Goal: Task Accomplishment & Management: Use online tool/utility

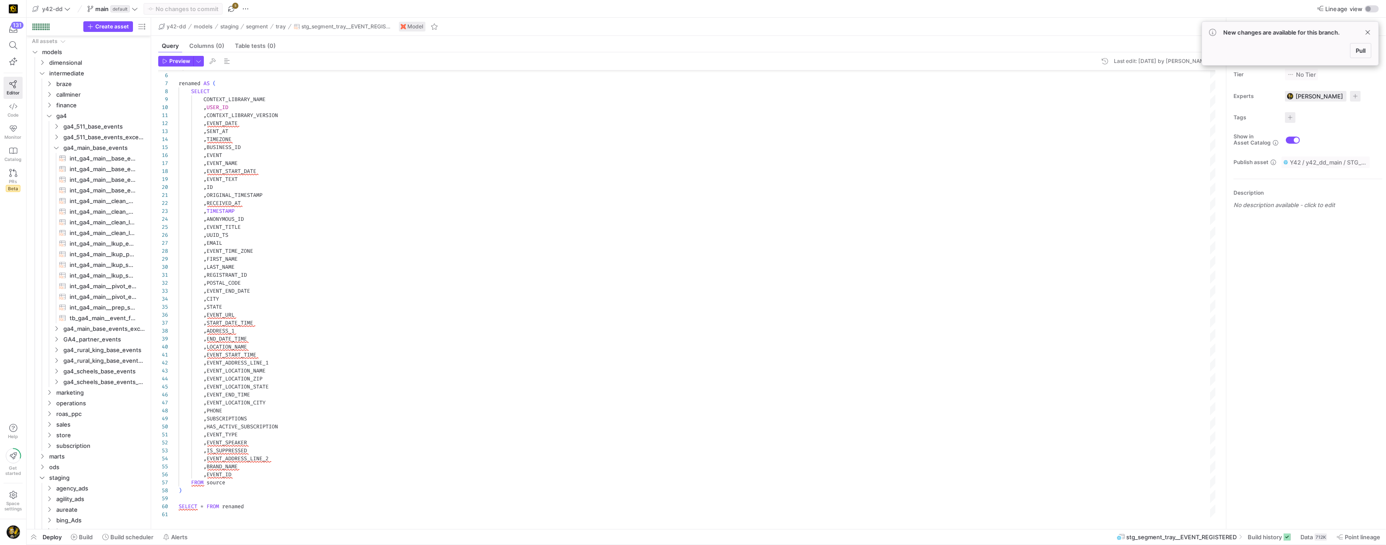
scroll to position [80, 0]
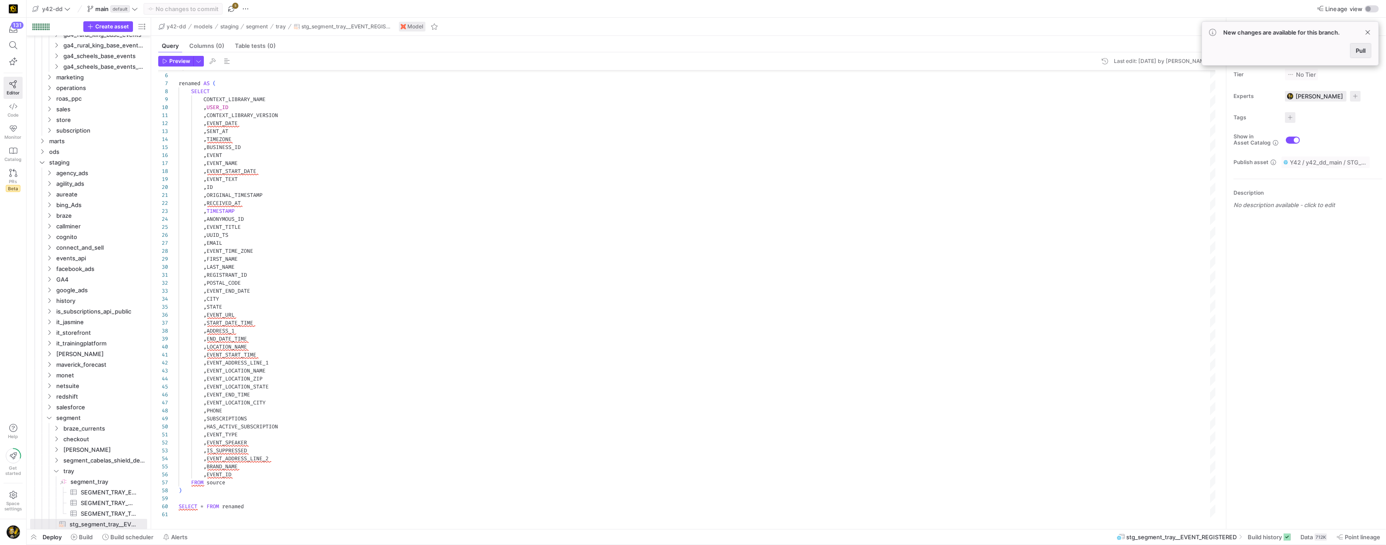
click at [1360, 51] on span "Pull" at bounding box center [1361, 50] width 10 height 7
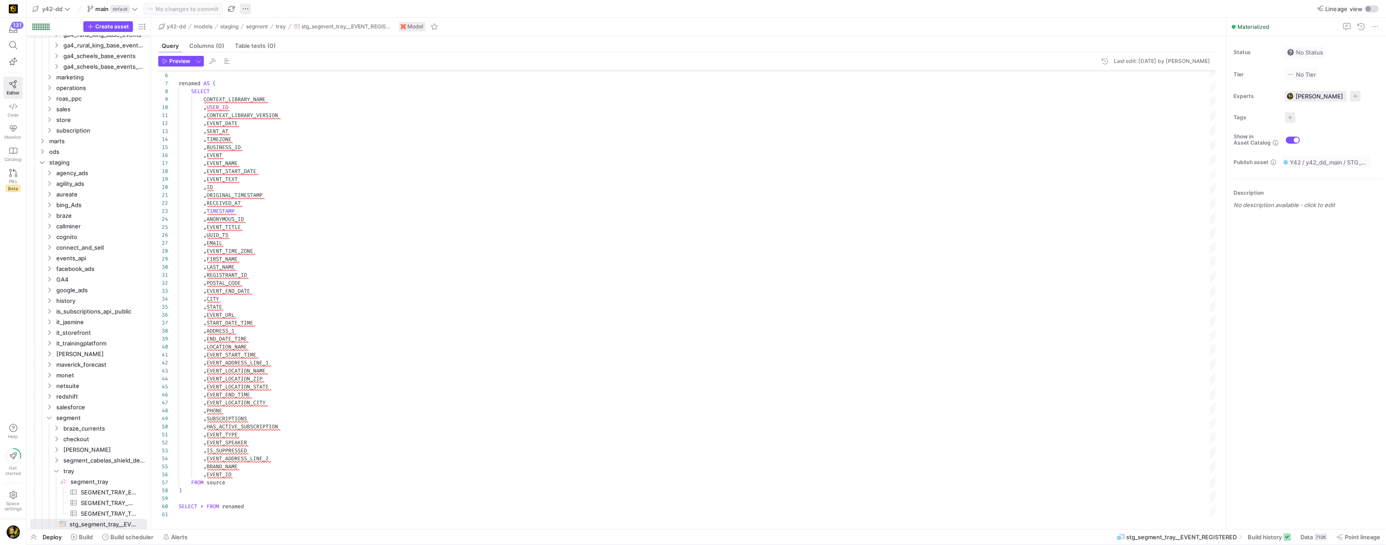
click at [248, 9] on span "button" at bounding box center [245, 9] width 11 height 11
click at [282, 39] on span "Create new branch" at bounding box center [280, 35] width 53 height 7
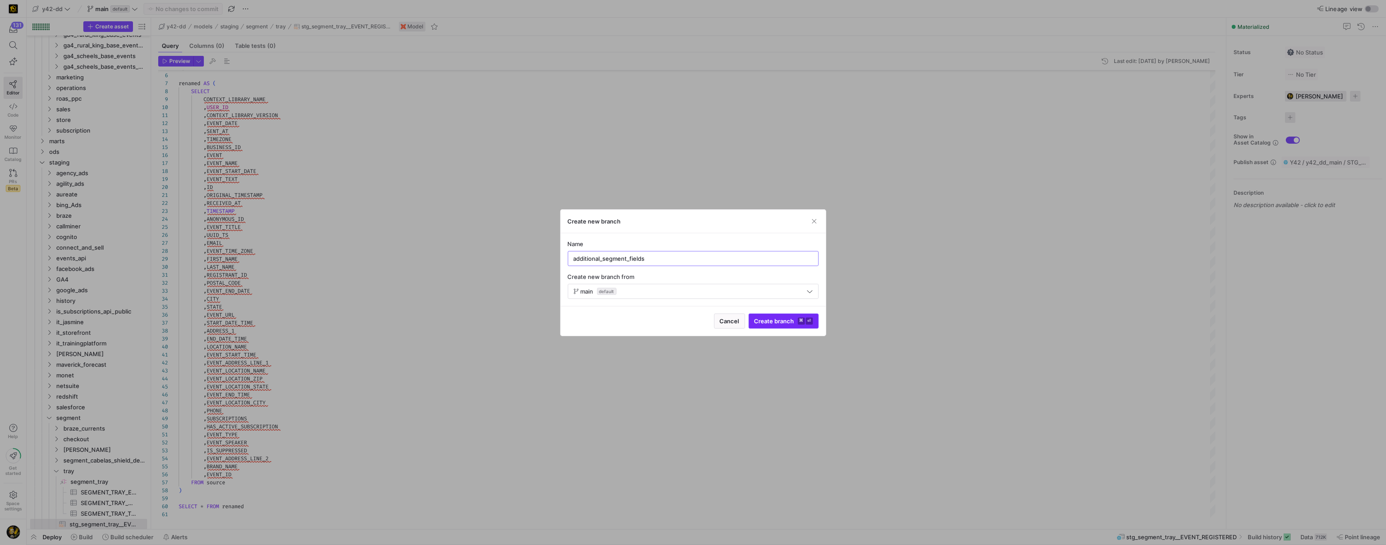
type input "additional_segment_fields"
click at [760, 320] on span "Create branch ⌘ ⏎" at bounding box center [783, 320] width 59 height 7
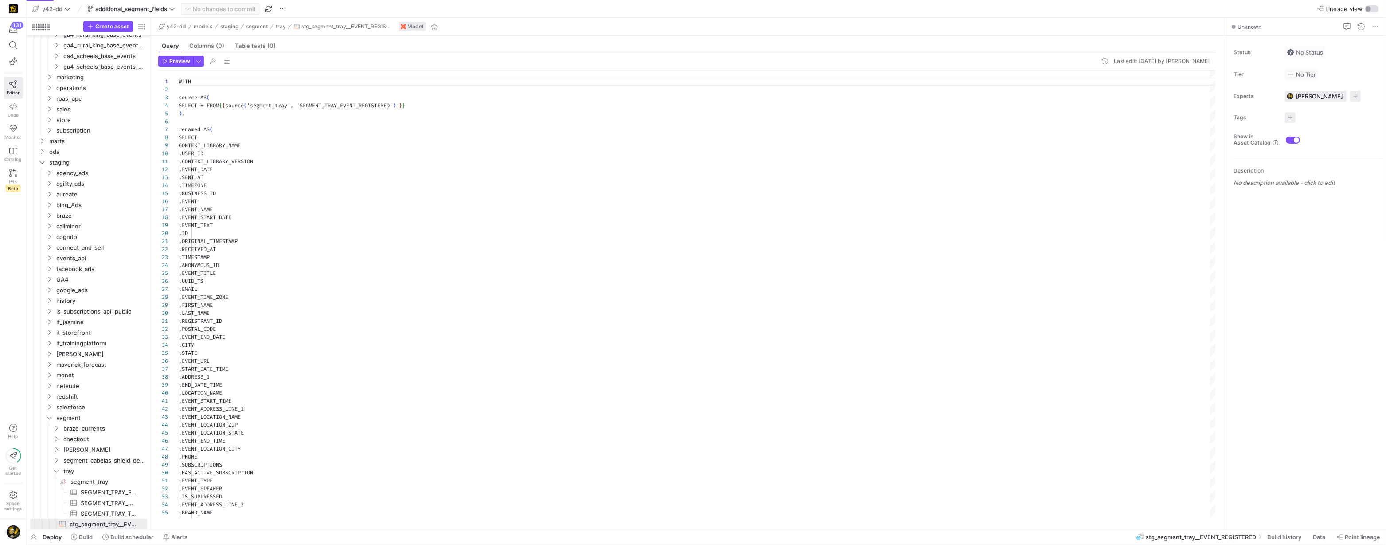
scroll to position [80, 0]
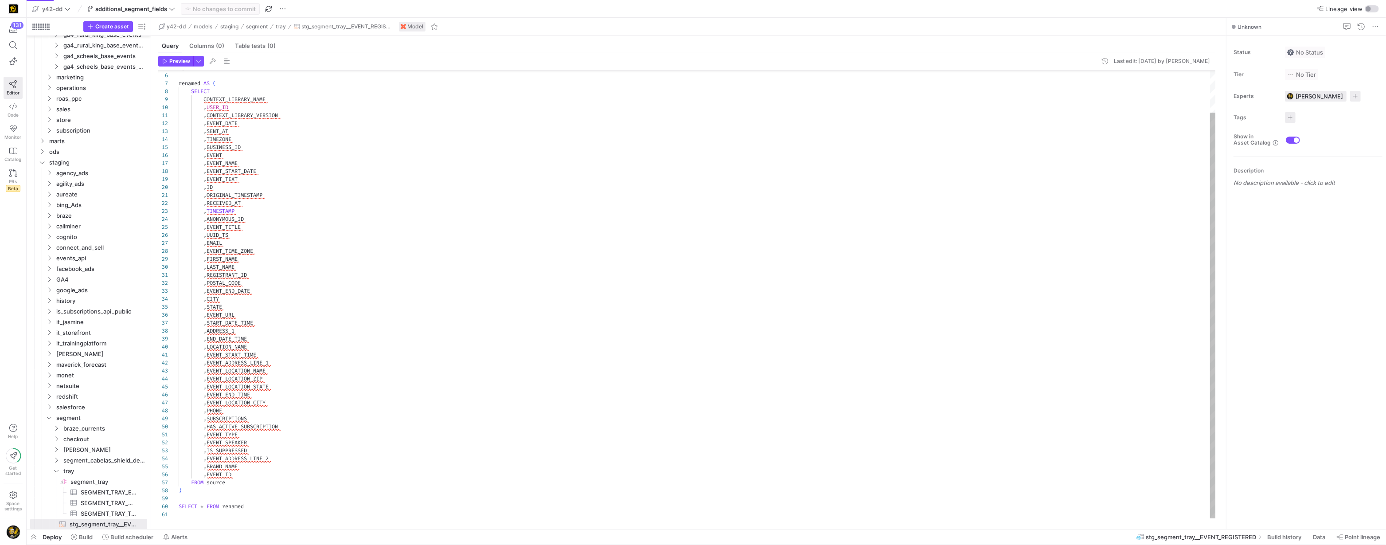
click at [247, 476] on div ") , renamed AS ( SELECT CONTEXT_LIBRARY_NAME , USER_ID , CONTEXT_LIBRARY_VERSIO…" at bounding box center [698, 271] width 1038 height 494
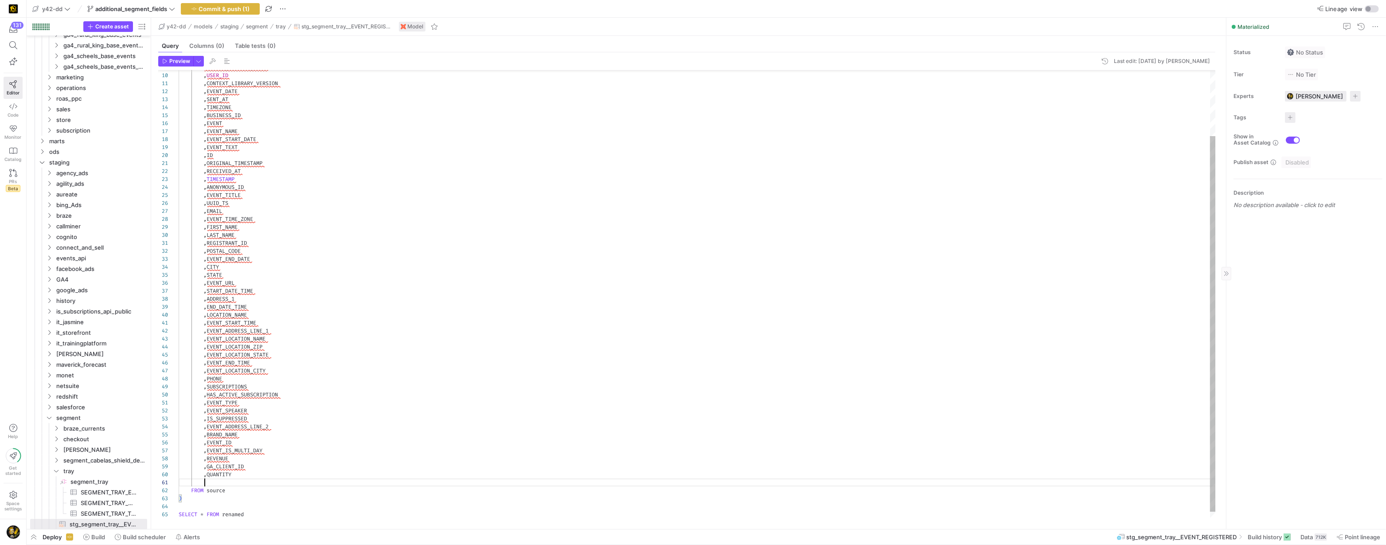
scroll to position [0, 29]
type textarea ",IP_ADDRESS FROM source ) SELECT * FROM renamed"
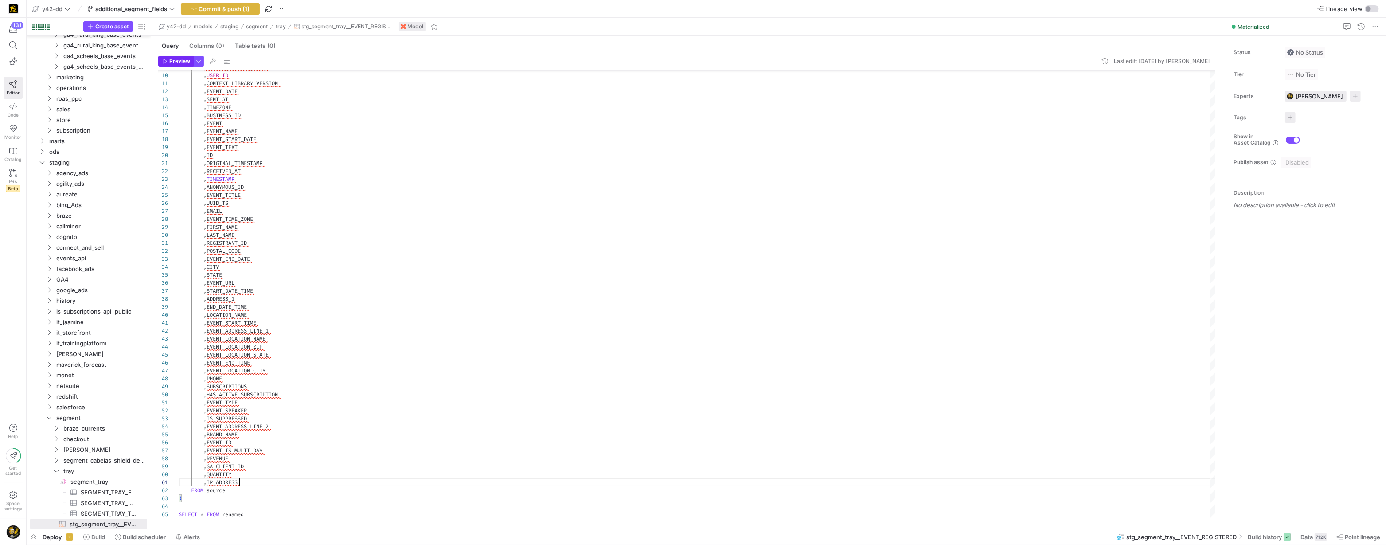
click at [169, 61] on span "Preview" at bounding box center [179, 61] width 21 height 6
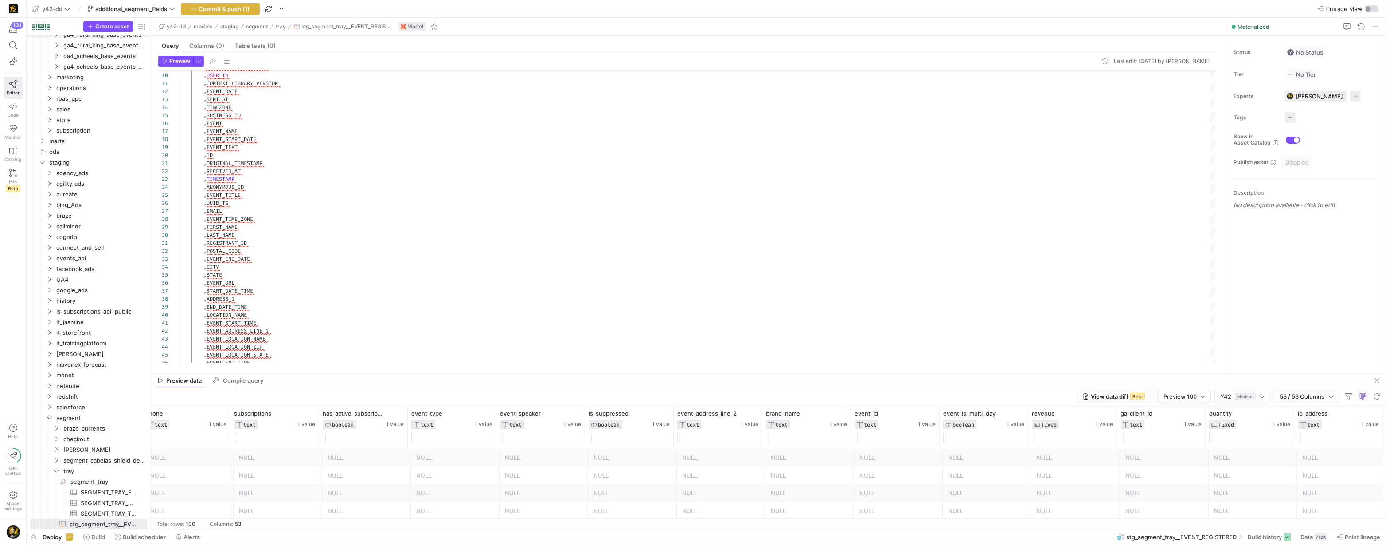
scroll to position [115, 0]
click at [16, 46] on icon at bounding box center [13, 45] width 8 height 8
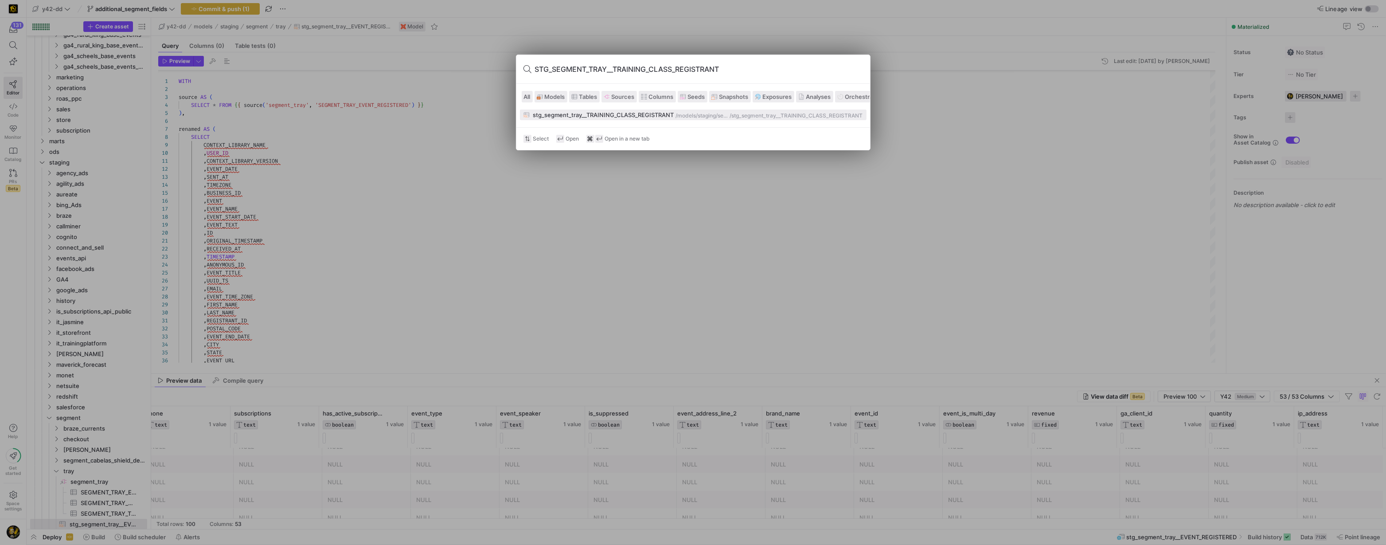
type input "STG_SEGMENT_TRAY__TRAINING_CLASS_REGISTRANT"
click at [646, 112] on div "stg_segment_tray__TRAINING_CLASS_REGISTRANT" at bounding box center [603, 114] width 141 height 7
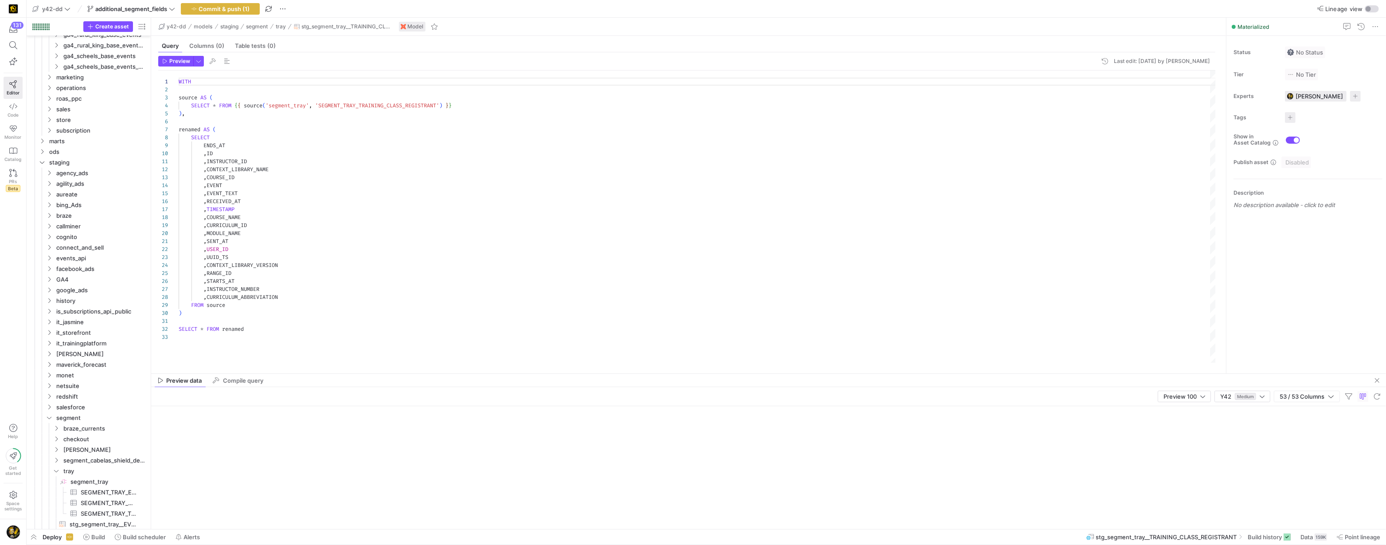
scroll to position [337, 0]
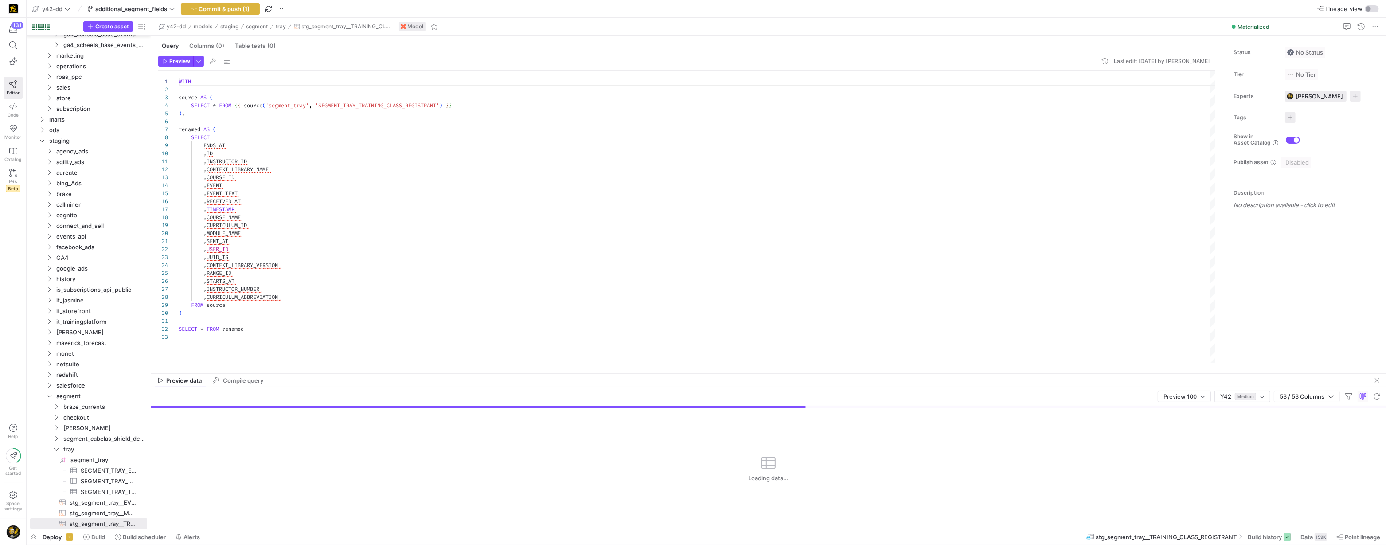
click at [305, 298] on div "WITH source AS ( SELECT * FROM { { source ( 'segment_tray' , 'SEGMENT_TRAY_TRAI…" at bounding box center [698, 216] width 1038 height 292
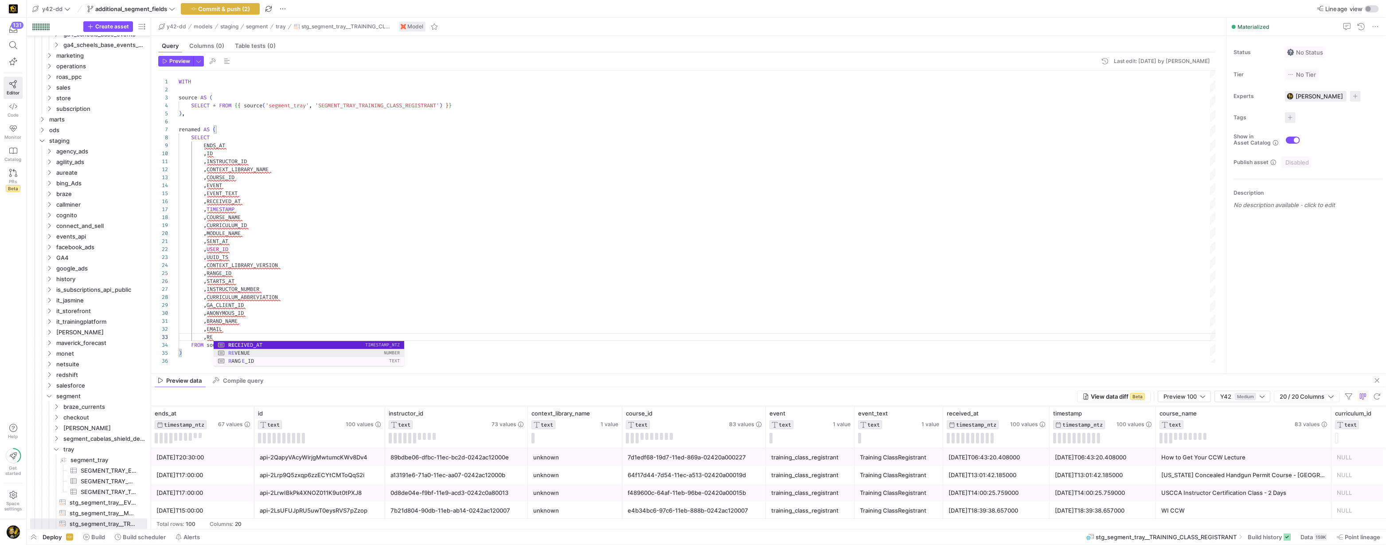
scroll to position [16, 51]
type textarea ",BRAND_NAME ,EMAIL ,REVENUE FROM source ) SELECT * FROM renamed"
click at [174, 60] on span "Preview" at bounding box center [179, 61] width 21 height 6
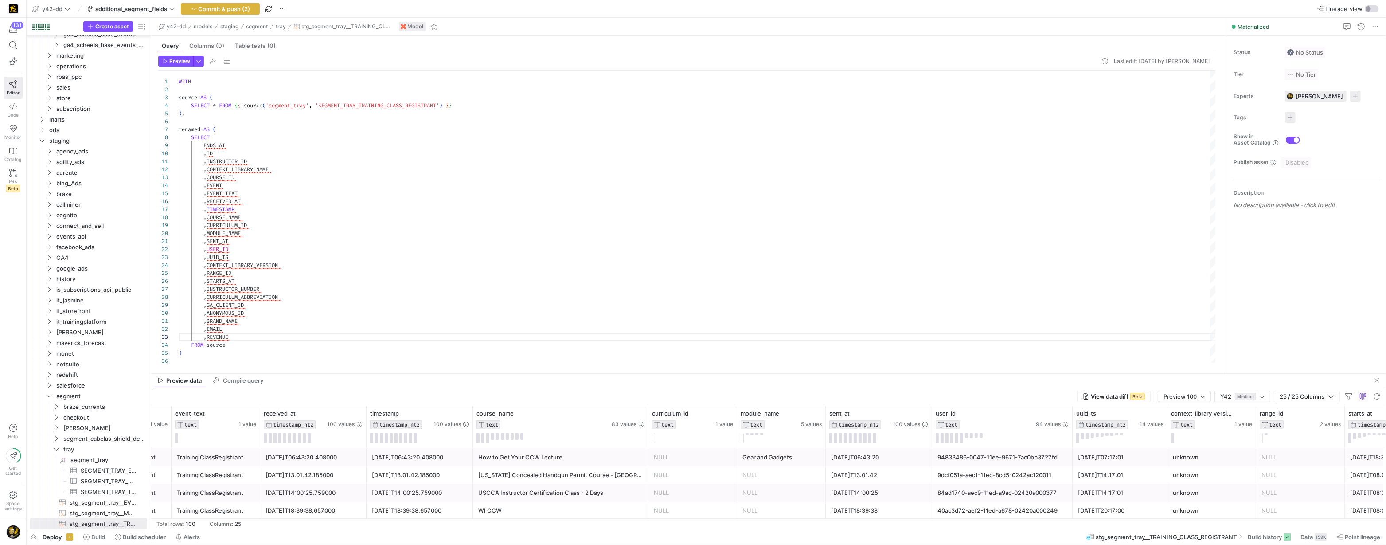
scroll to position [0, 1354]
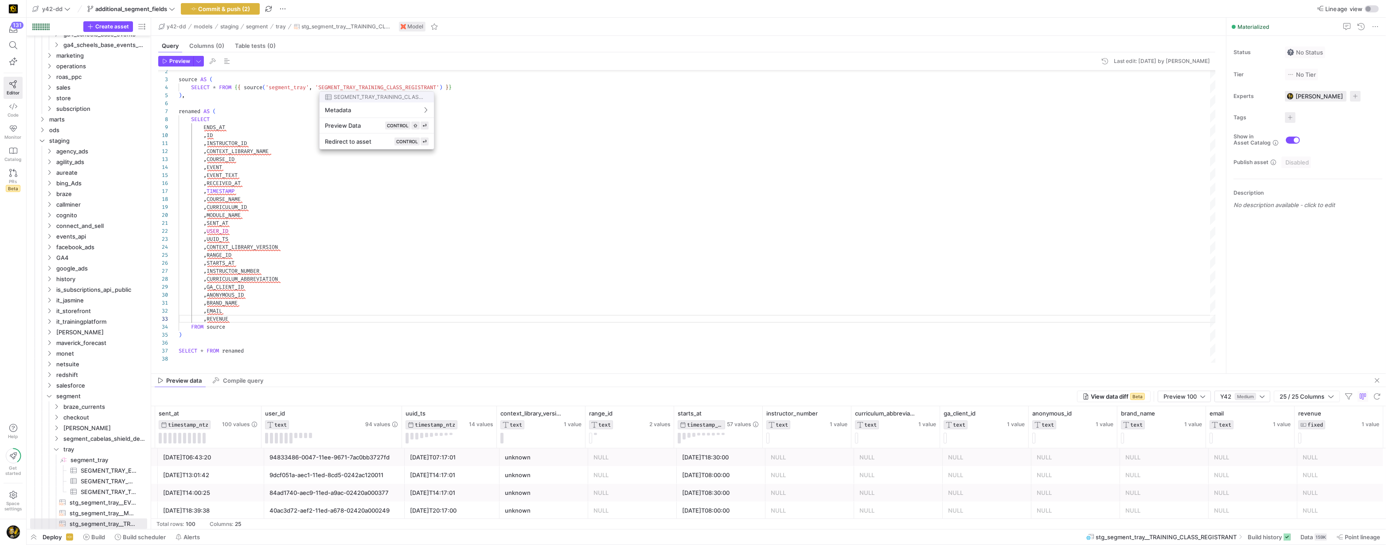
click at [449, 249] on div at bounding box center [693, 272] width 1386 height 545
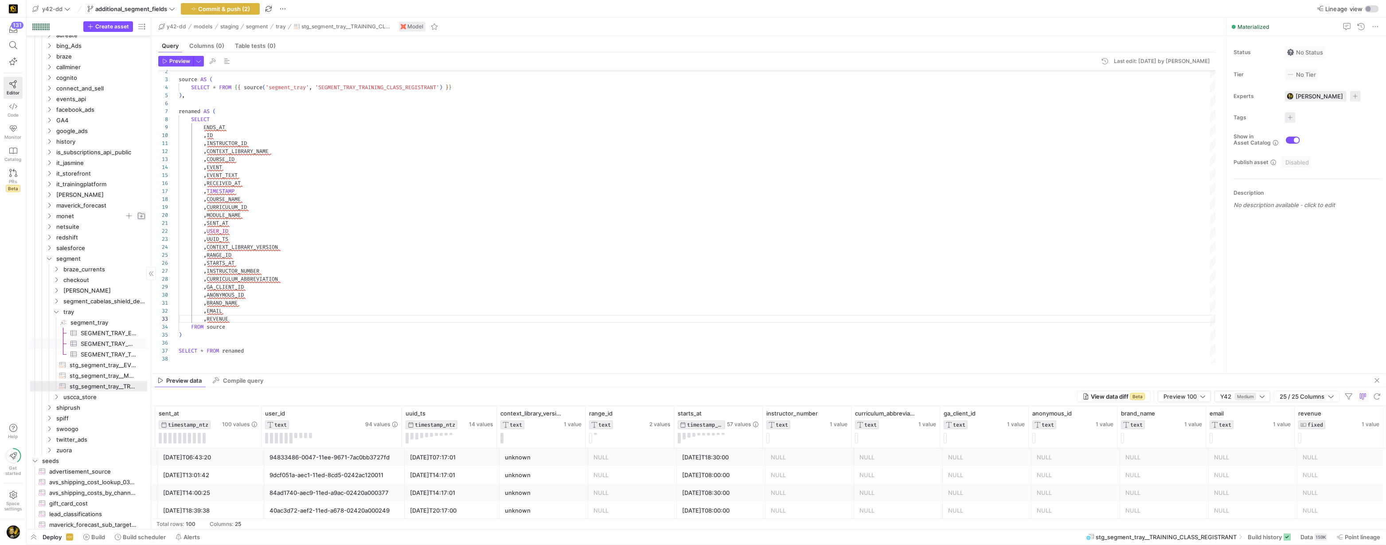
scroll to position [492, 0]
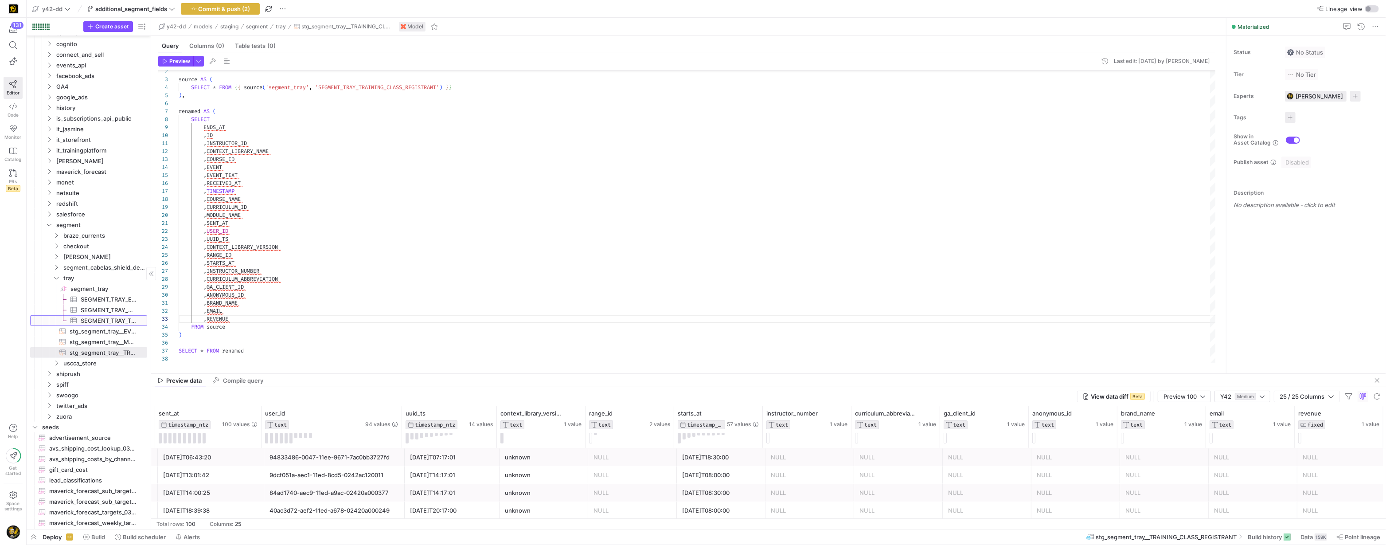
click at [123, 319] on span "SEGMENT_TRAY_TRAINING_CLASS_REGISTRANT​​​​​​​​​" at bounding box center [109, 321] width 56 height 10
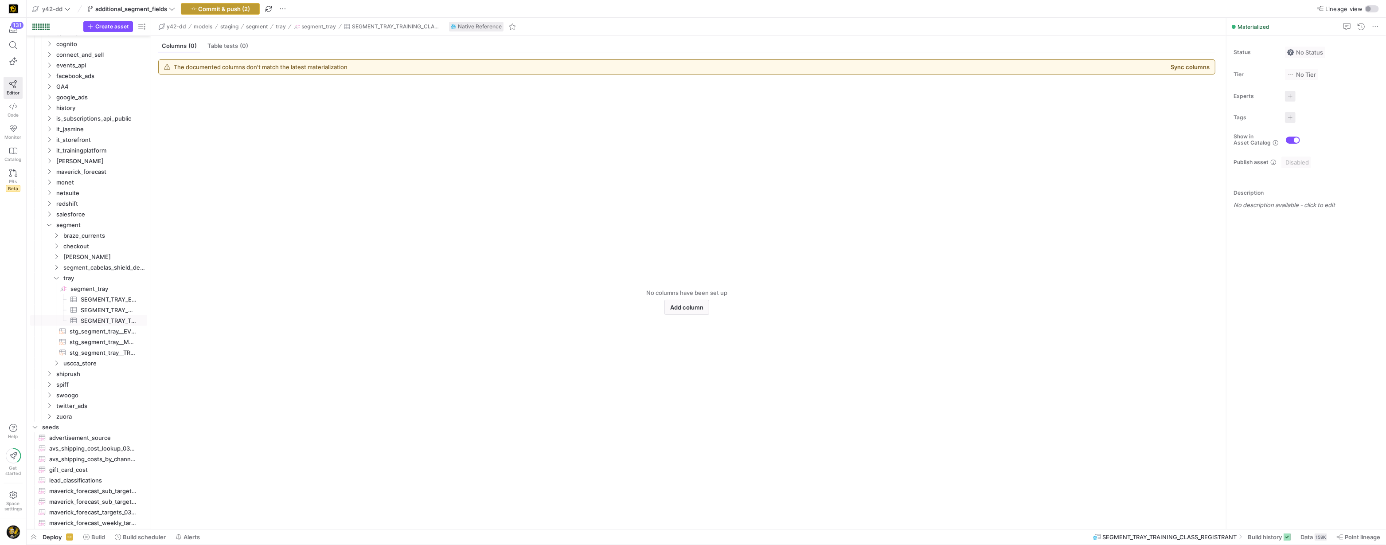
click at [209, 10] on span "Commit & push (2)" at bounding box center [225, 8] width 52 height 7
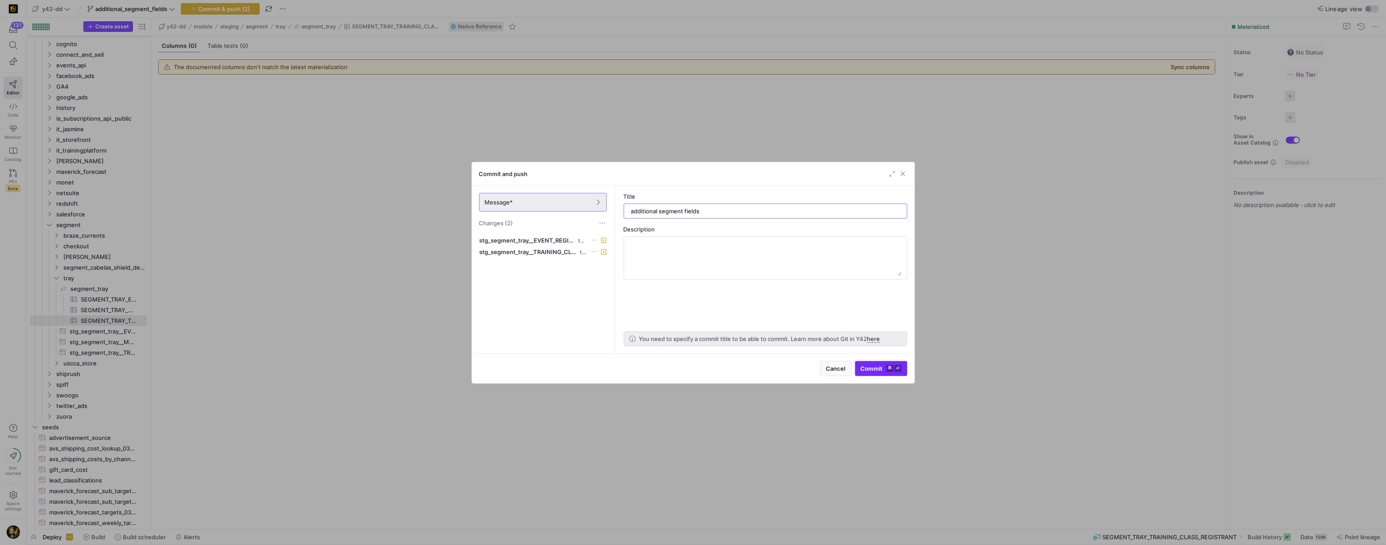
type input "additional segment fields"
click at [868, 367] on span "Commit ⌘ ⏎" at bounding box center [881, 368] width 41 height 7
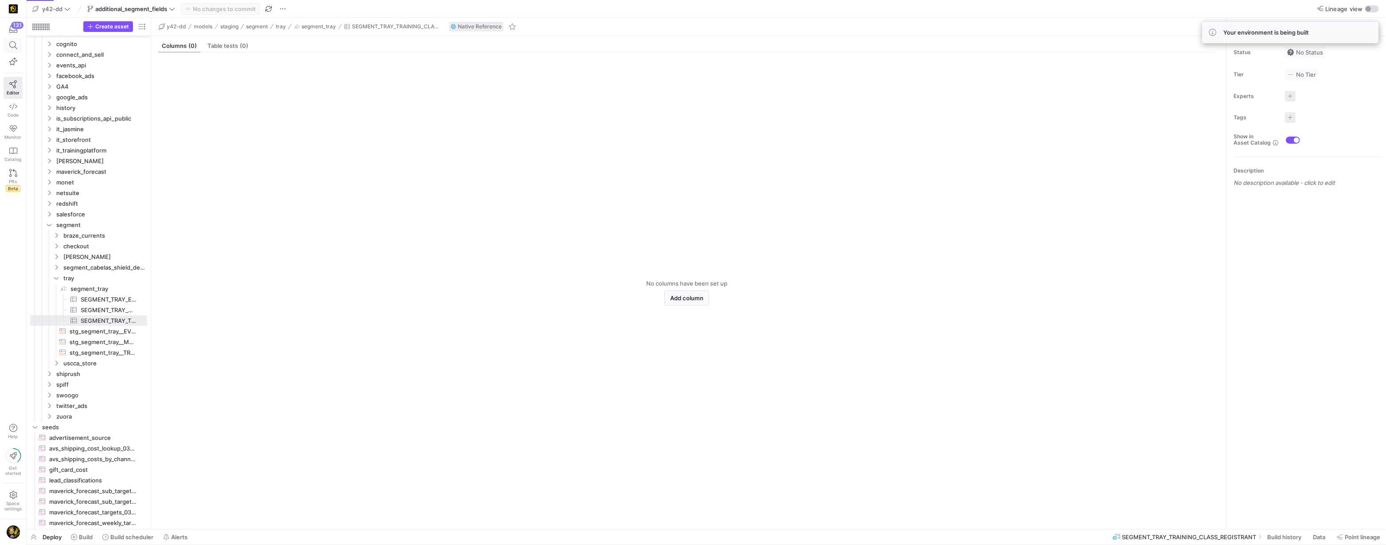
click at [11, 44] on icon at bounding box center [13, 45] width 8 height 8
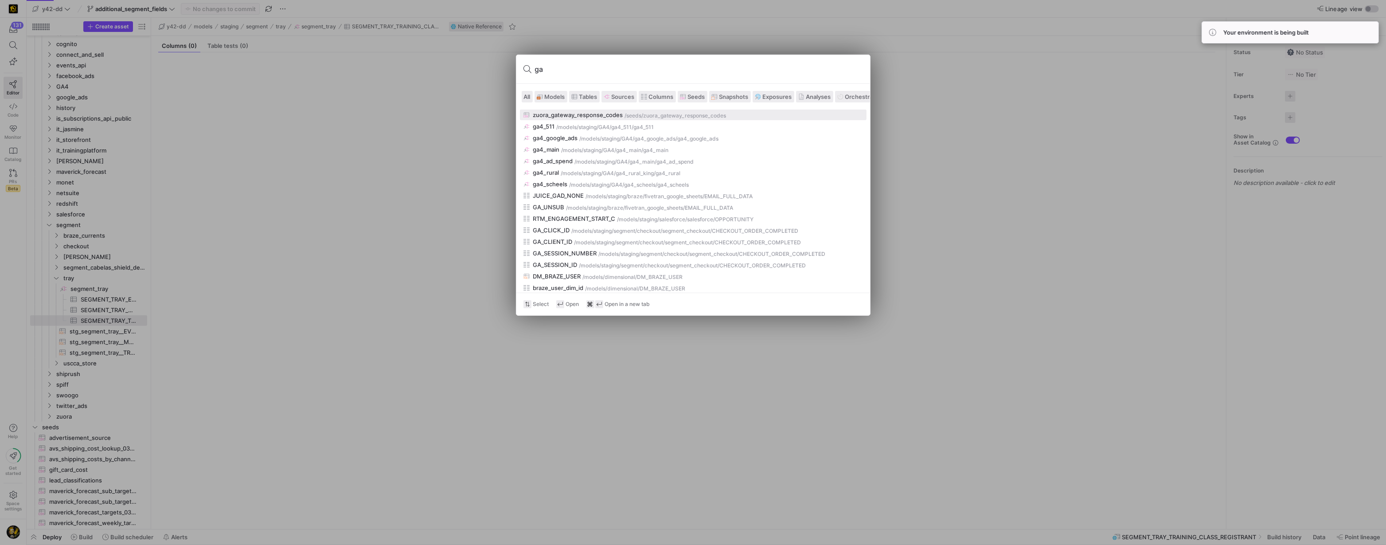
type input "ga4"
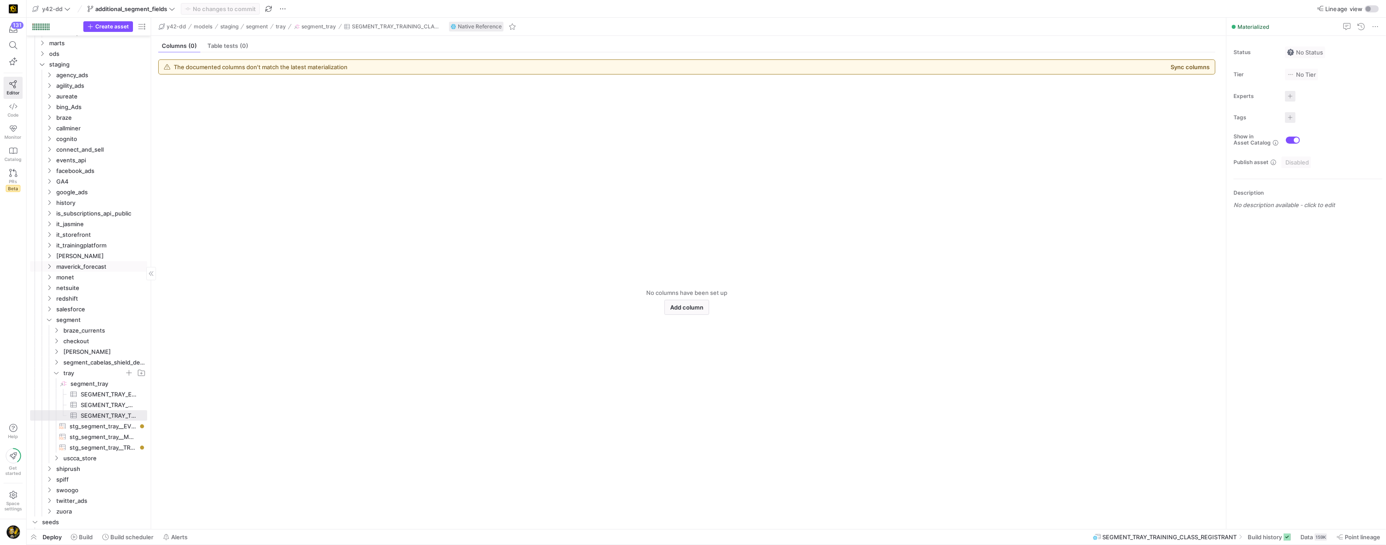
scroll to position [387, 0]
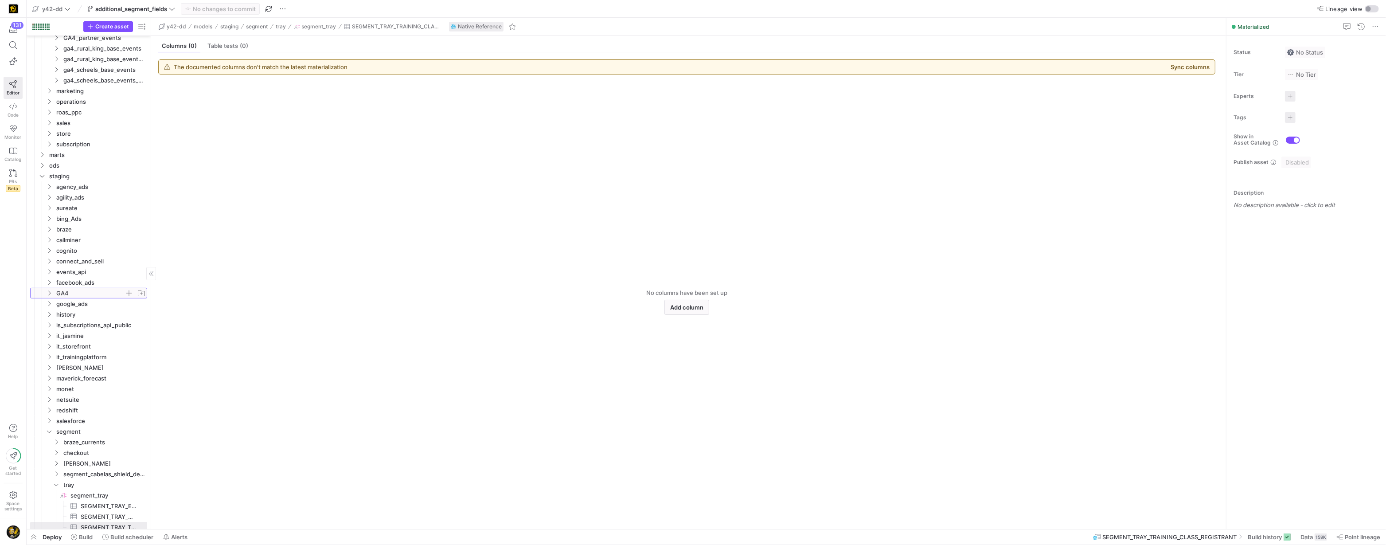
click at [51, 292] on icon "Press SPACE to select this row." at bounding box center [49, 292] width 6 height 5
click at [56, 314] on icon "Press SPACE to select this row." at bounding box center [56, 312] width 6 height 5
click at [56, 305] on y42-icon "Press SPACE to select this row." at bounding box center [56, 303] width 7 height 7
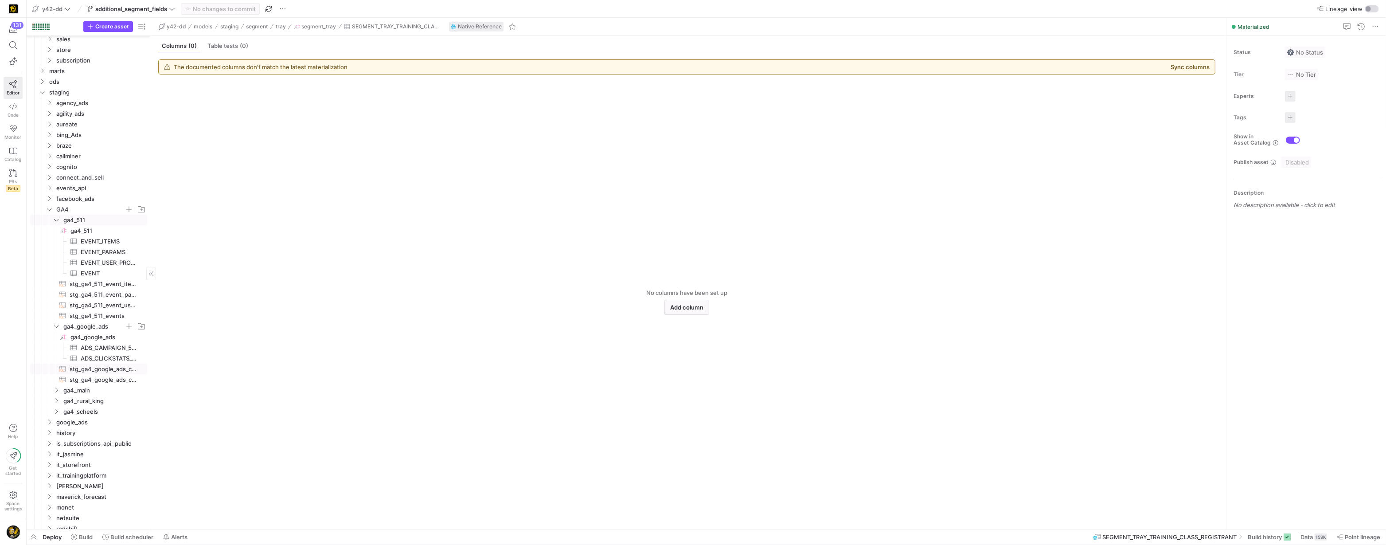
click at [102, 368] on span "stg_ga4_google_ads_campaign​​​​​​​​​​" at bounding box center [103, 369] width 67 height 10
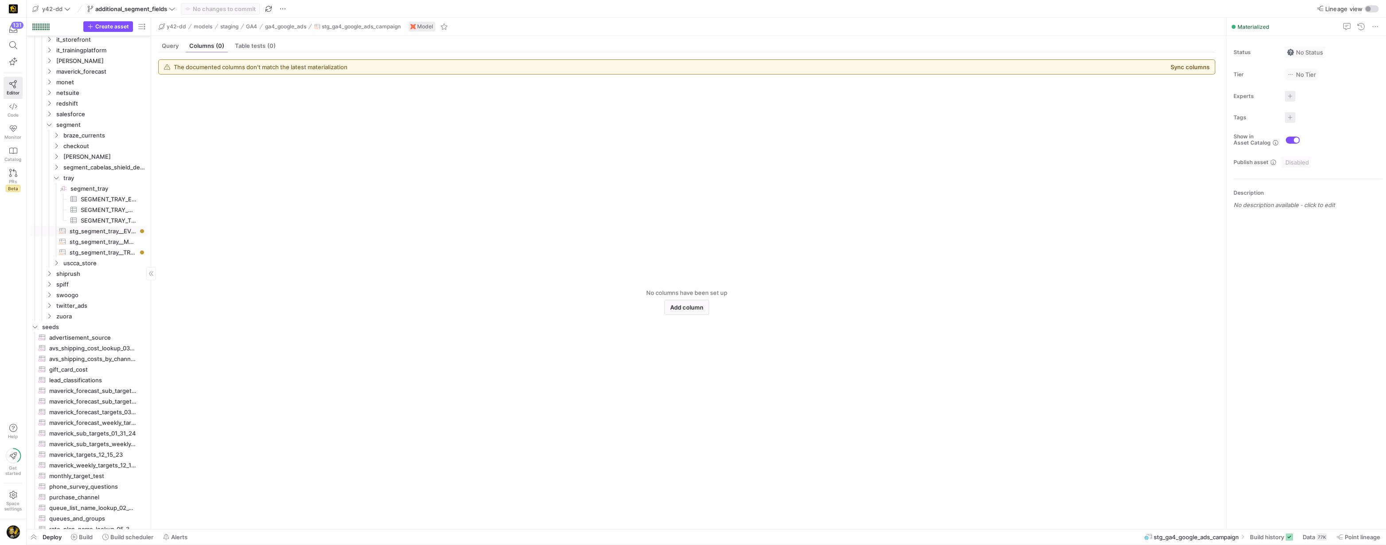
scroll to position [808, 0]
click at [94, 193] on span "segment_tray​​​​​​​​" at bounding box center [107, 191] width 75 height 10
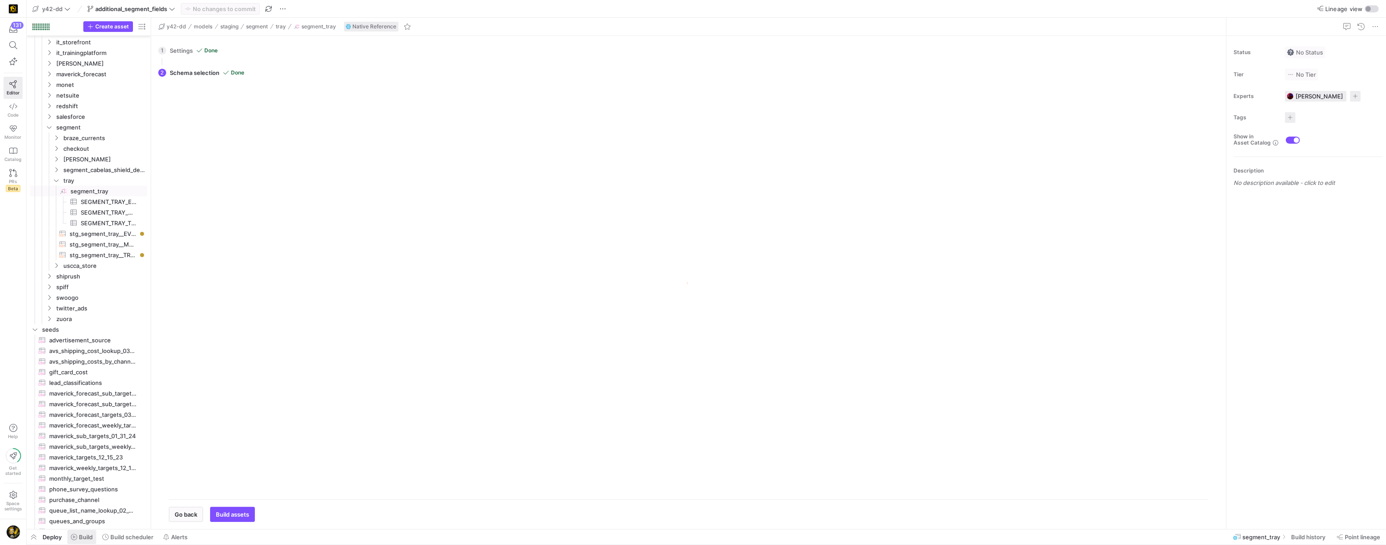
click at [87, 537] on span "Build" at bounding box center [86, 536] width 14 height 7
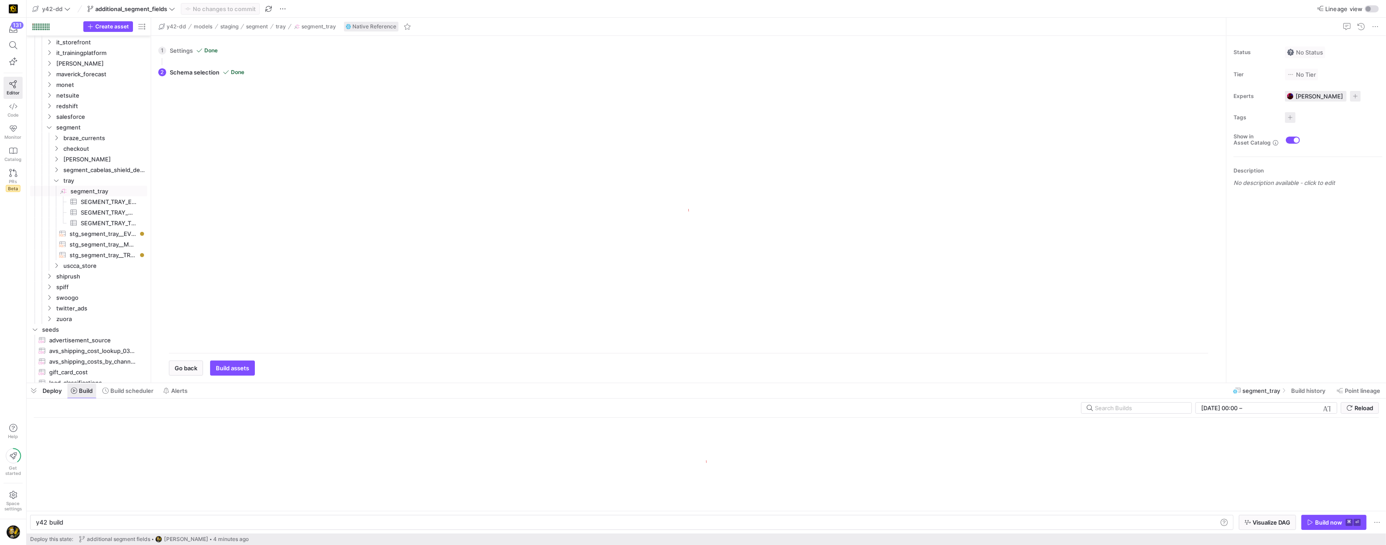
scroll to position [0, 27]
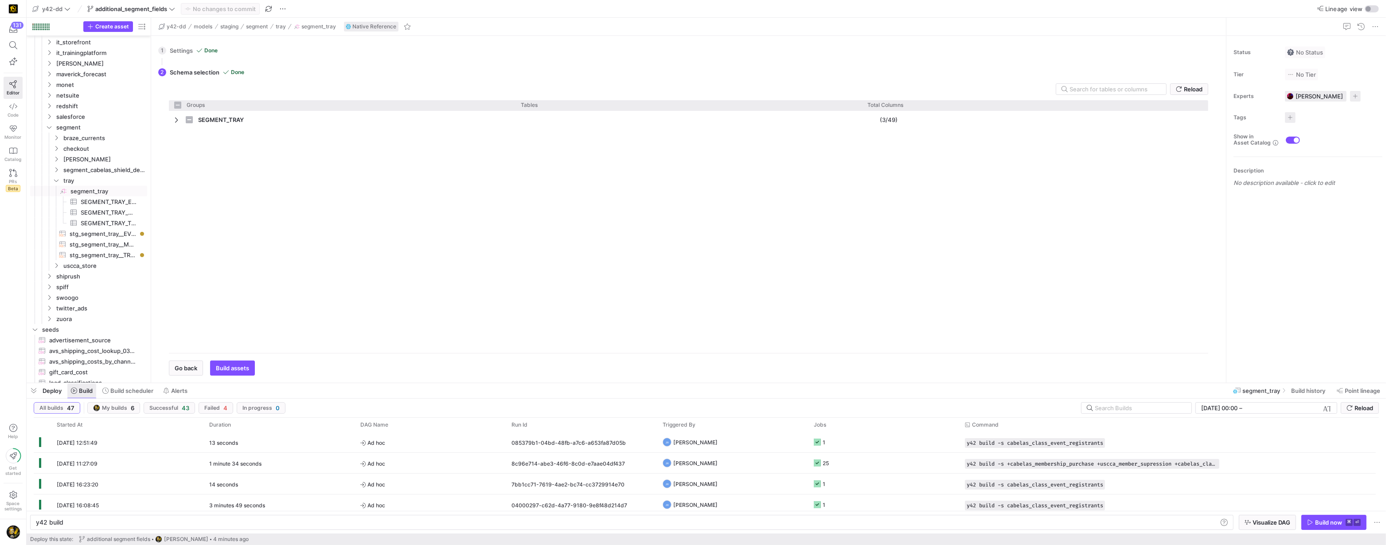
checkbox input "false"
click at [103, 233] on span "stg_segment_tray__EVENT_REGISTERED​​​​​​​​​​" at bounding box center [103, 234] width 67 height 10
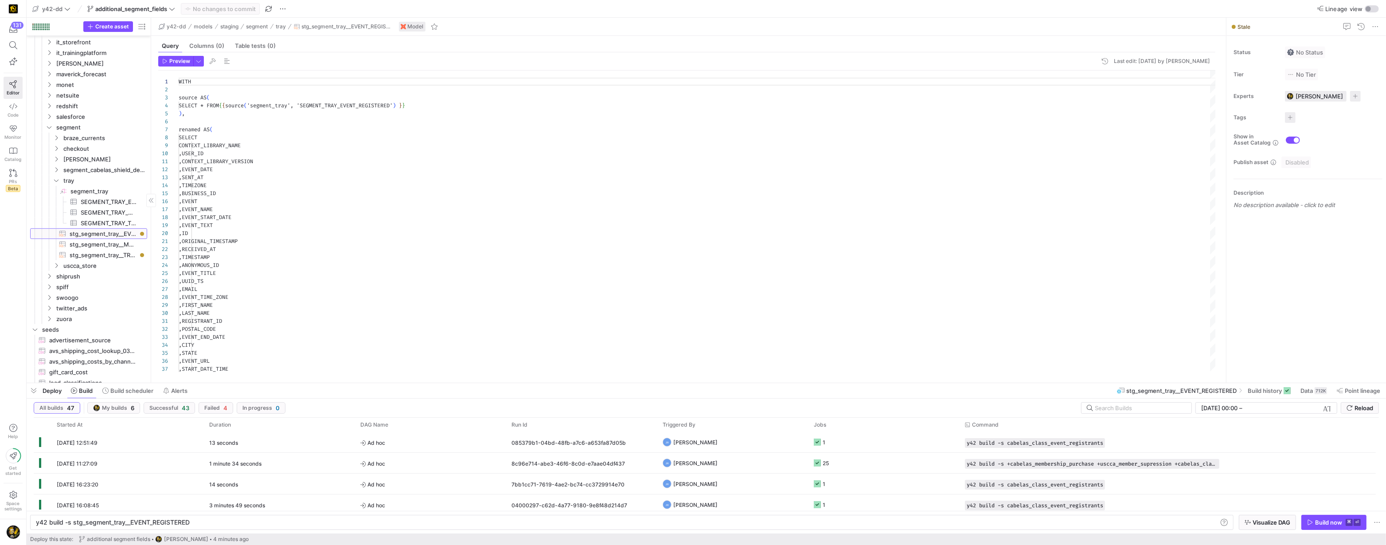
scroll to position [80, 0]
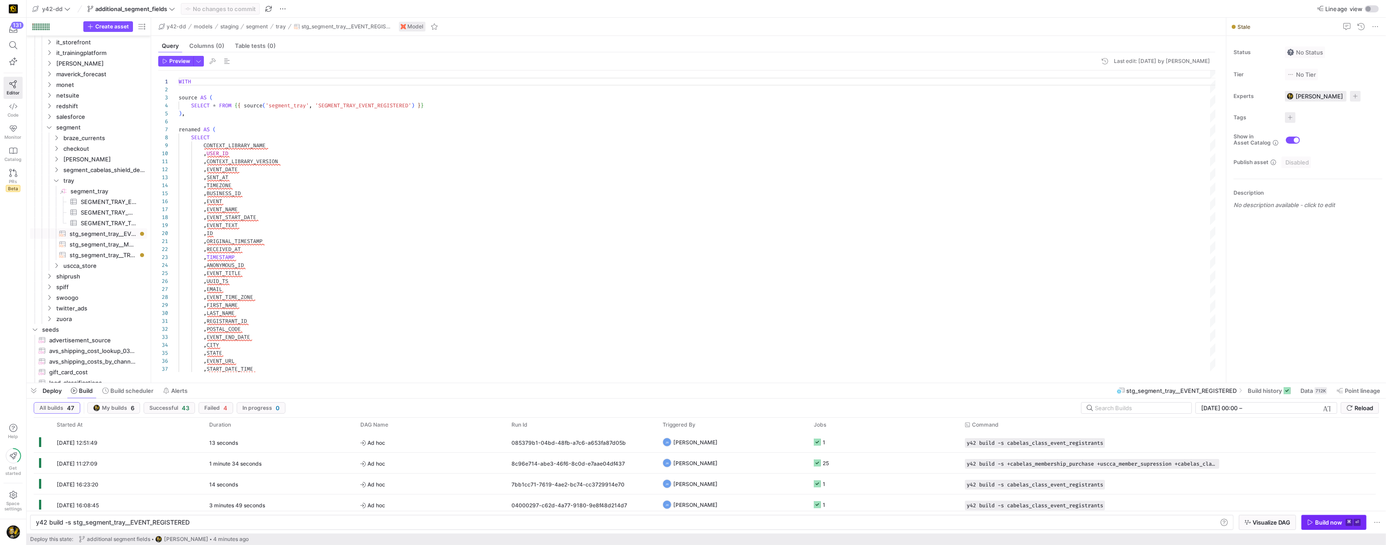
click at [1324, 525] on div "Build now" at bounding box center [1328, 522] width 27 height 7
click at [101, 255] on span "stg_segment_tray__TRAINING_CLASS_REGISTRANT​​​​​​​​​​" at bounding box center [103, 255] width 67 height 10
type textarea "y42 build -s stg_segment_tray__TRAINING_CLASS_REGISTRANT"
type textarea "WITH source AS ( SELECT * FROM {{ source('segment_tray', 'SEGMENT_TRAY_TRAINING…"
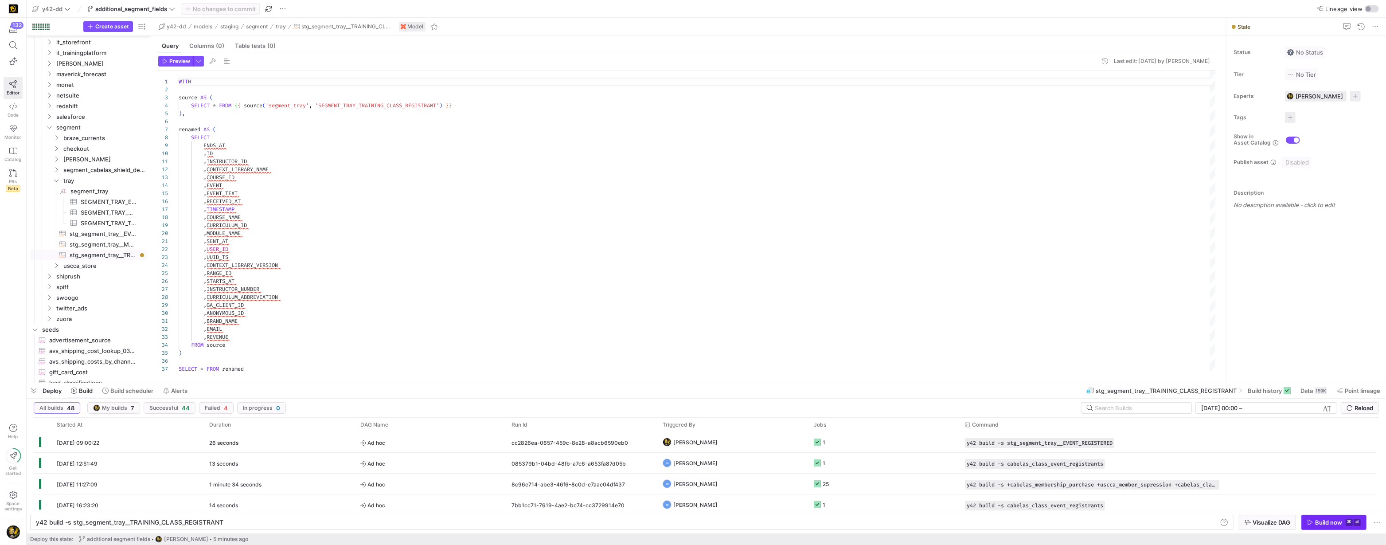
click at [1320, 521] on div "Build now" at bounding box center [1328, 522] width 27 height 7
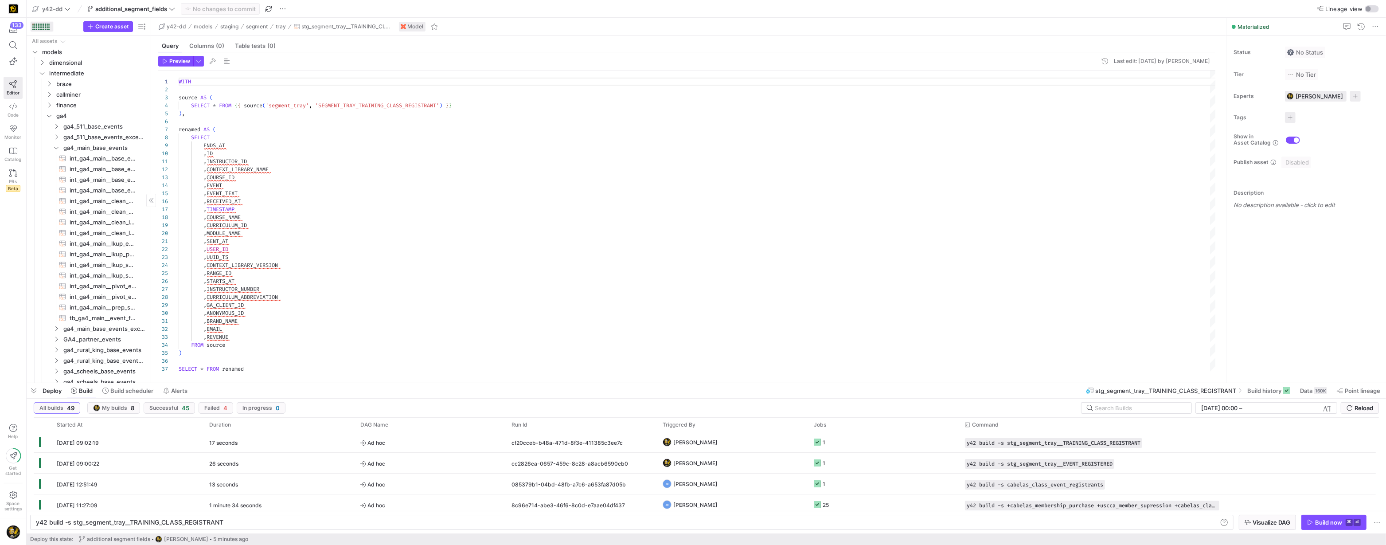
click at [34, 29] on div at bounding box center [34, 29] width 1 height 1
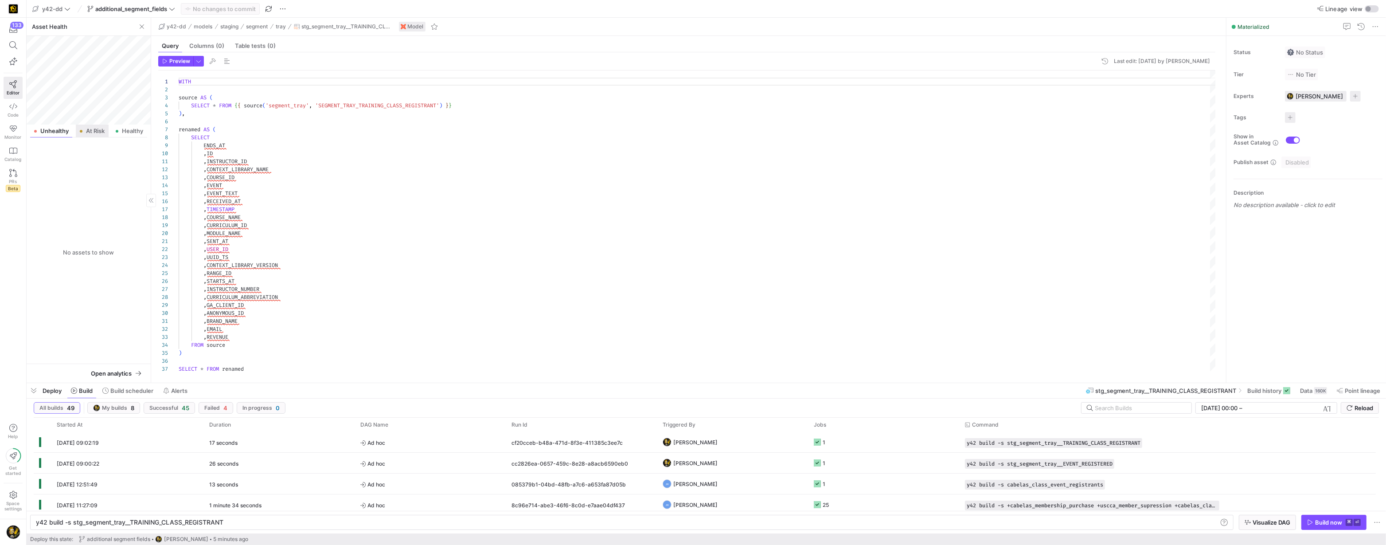
click at [90, 129] on span "At Risk" at bounding box center [95, 131] width 19 height 6
click at [43, 169] on icon "Press SPACE to select this row." at bounding box center [42, 167] width 6 height 5
click at [48, 179] on icon "Press SPACE to select this row." at bounding box center [49, 178] width 6 height 5
click at [79, 188] on span "ODS_RB_EVENT_TRAINING_REGISTRANT​​​​​​​​​​" at bounding box center [100, 189] width 74 height 10
type textarea "y42 build -s ODS_RB_EVENT_TRAINING_REGISTRANT"
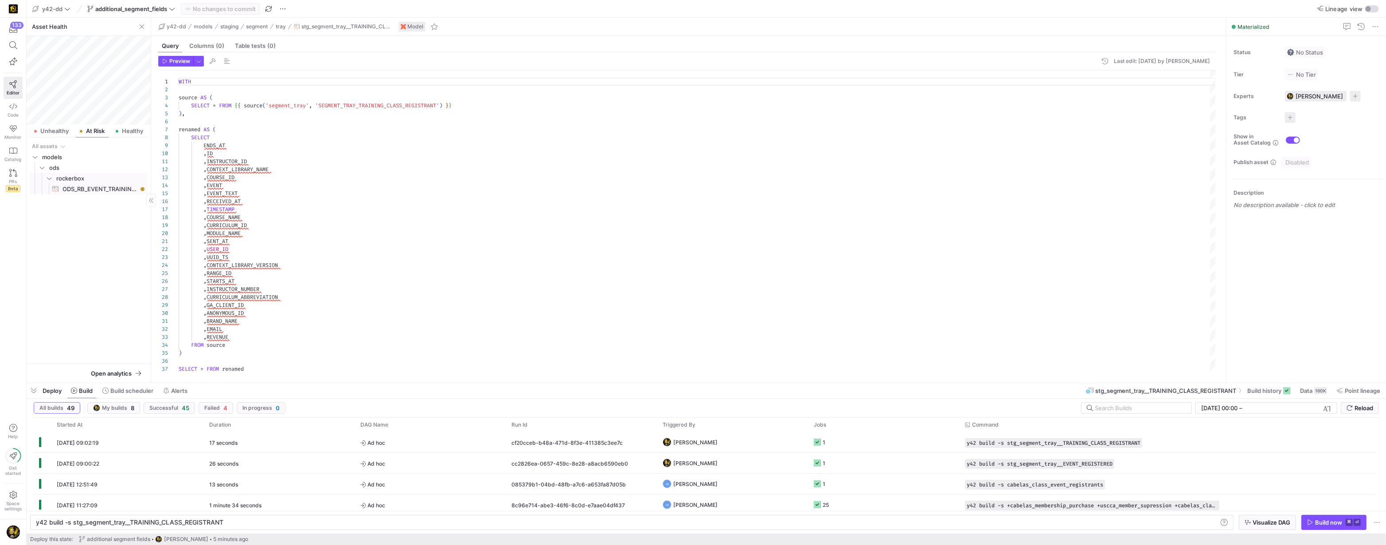
type textarea "-- File Name: ODS_RB_EVENT_TRAINING_REGISTRANT.sql -- Created By: [PERSON_NAME]…"
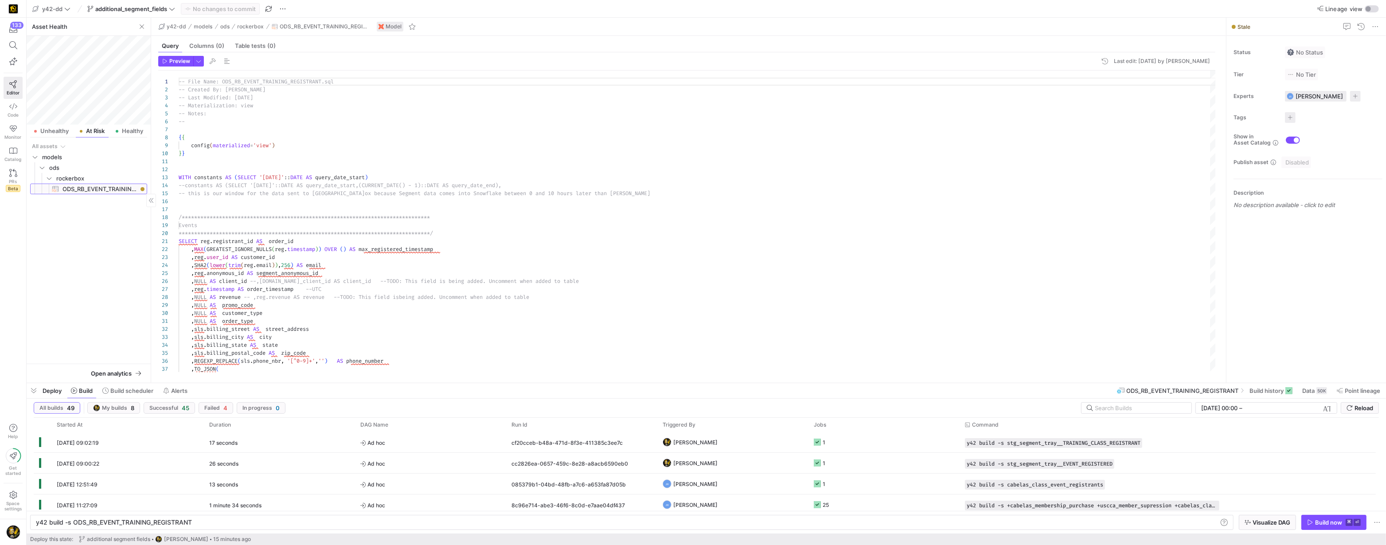
click at [98, 188] on span "ODS_RB_EVENT_TRAINING_REGISTRANT​​​​​​​​​​" at bounding box center [100, 189] width 74 height 10
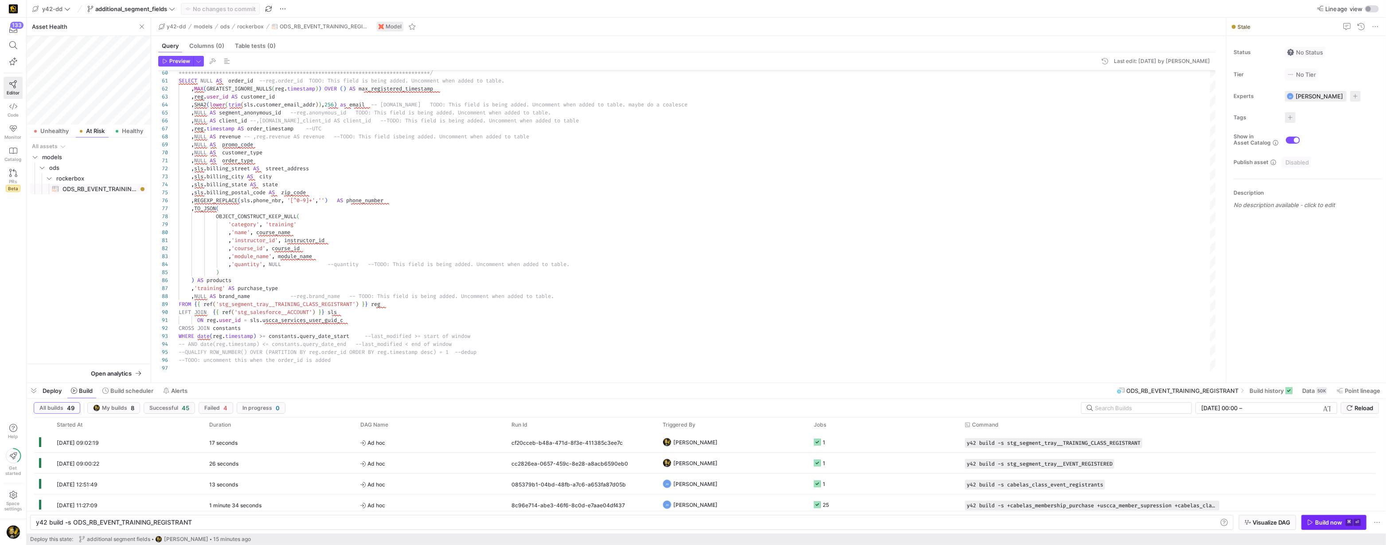
click at [1327, 520] on div "Build now" at bounding box center [1328, 522] width 27 height 7
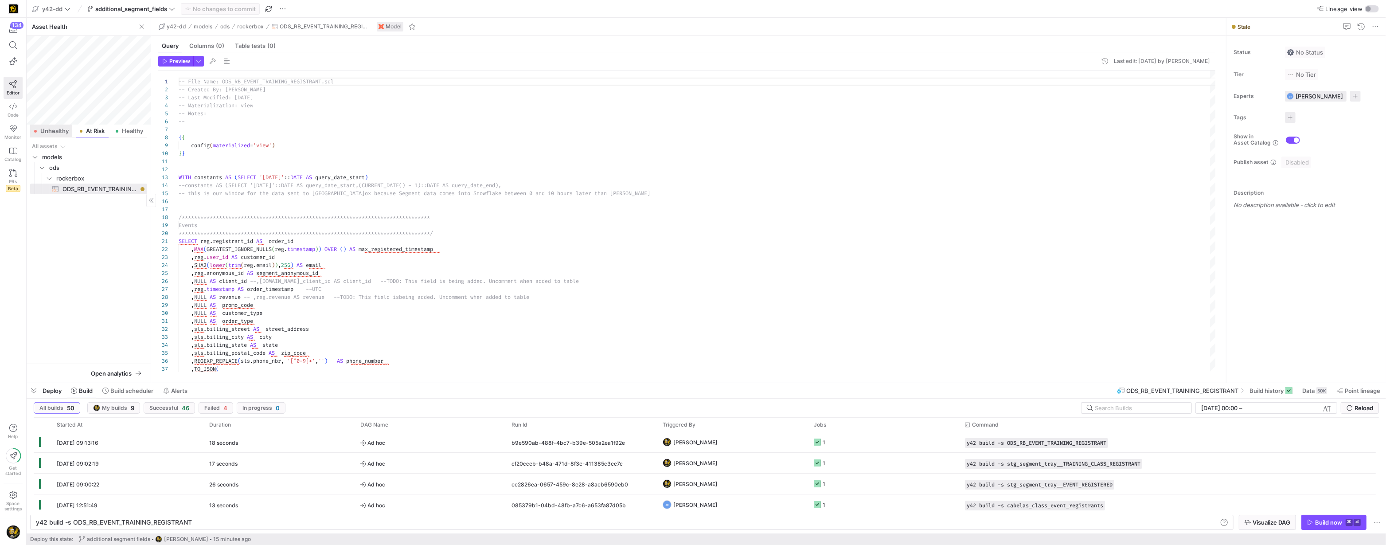
click at [55, 131] on span "Unhealthy" at bounding box center [54, 131] width 28 height 6
click at [86, 131] on span "At Risk" at bounding box center [95, 131] width 19 height 6
click at [1319, 522] on div "Build now" at bounding box center [1328, 522] width 27 height 7
click at [52, 130] on span "Unhealthy" at bounding box center [54, 131] width 28 height 6
click at [122, 133] on span "Healthy" at bounding box center [132, 131] width 21 height 6
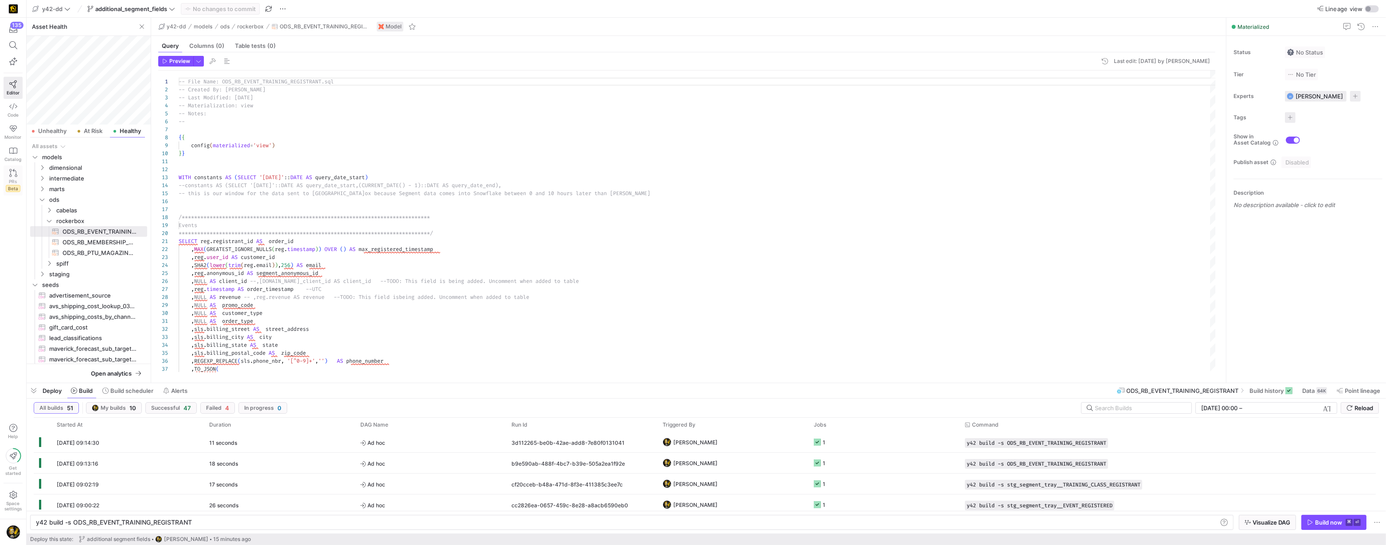
click at [12, 174] on icon at bounding box center [13, 173] width 8 height 8
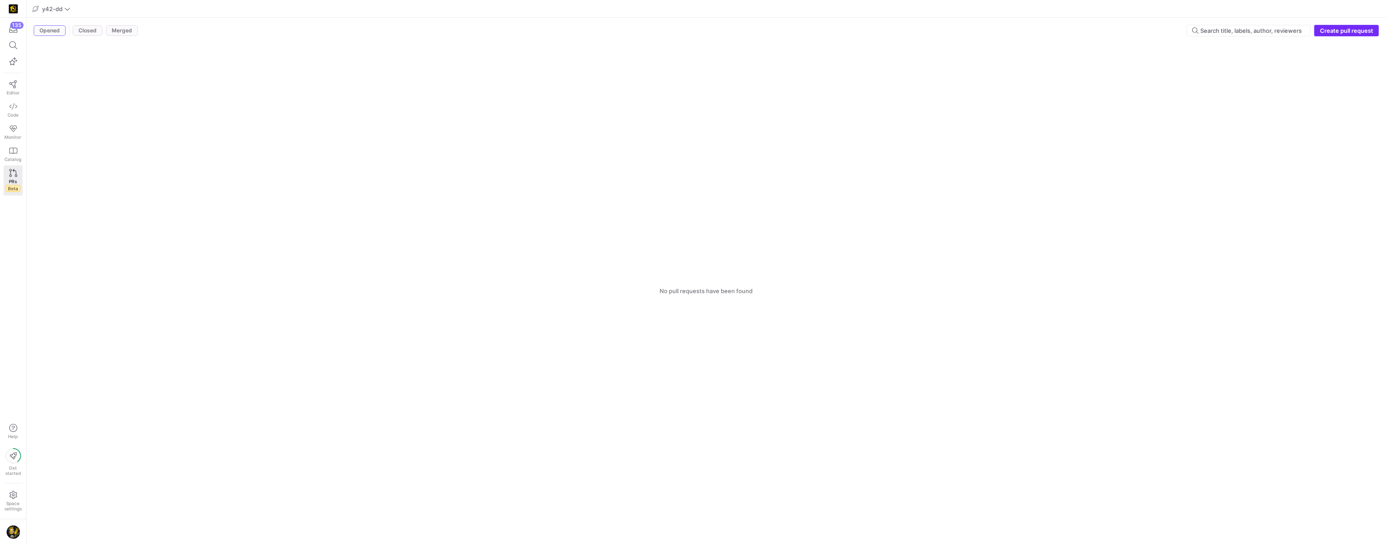
click at [1331, 32] on span "Create pull request" at bounding box center [1346, 30] width 53 height 7
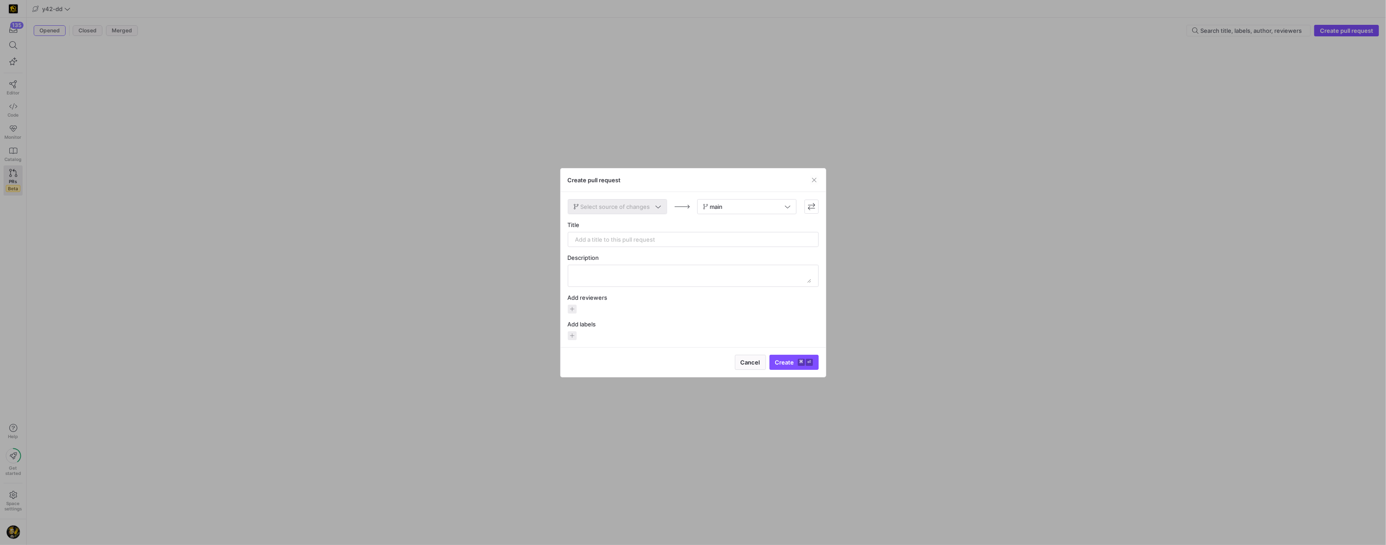
click at [659, 211] on span at bounding box center [617, 206] width 98 height 14
click at [636, 246] on button "additional_segment_fields" at bounding box center [617, 251] width 99 height 15
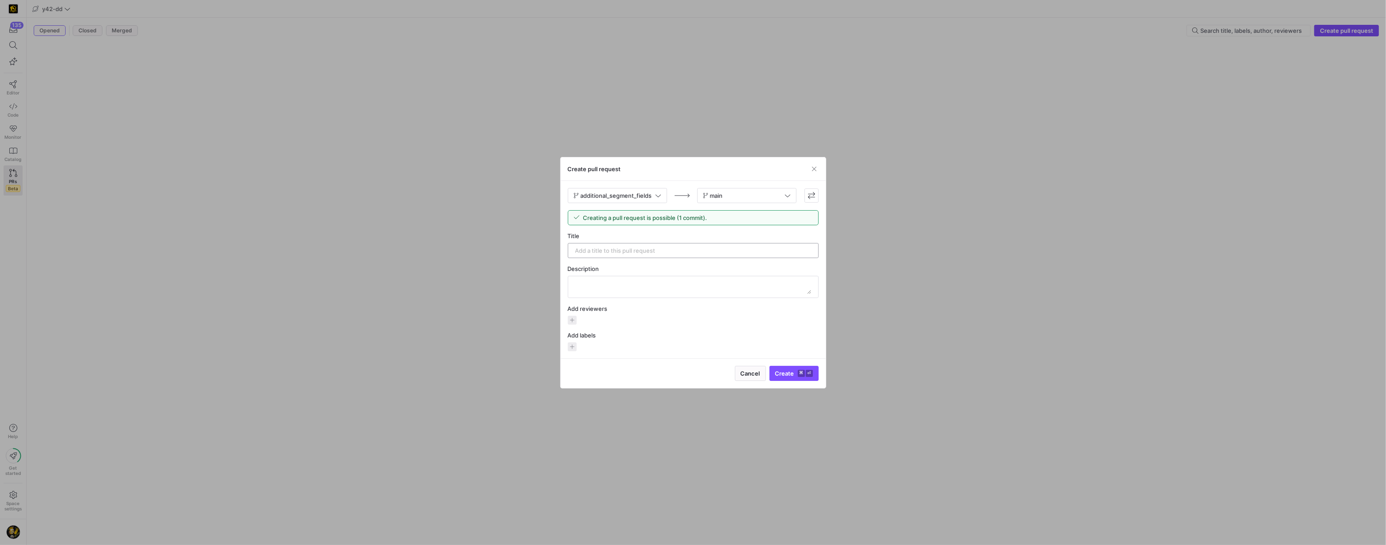
click at [644, 255] on div at bounding box center [693, 250] width 236 height 14
type input "additional segment fields"
click at [574, 319] on span "button" at bounding box center [572, 320] width 9 height 9
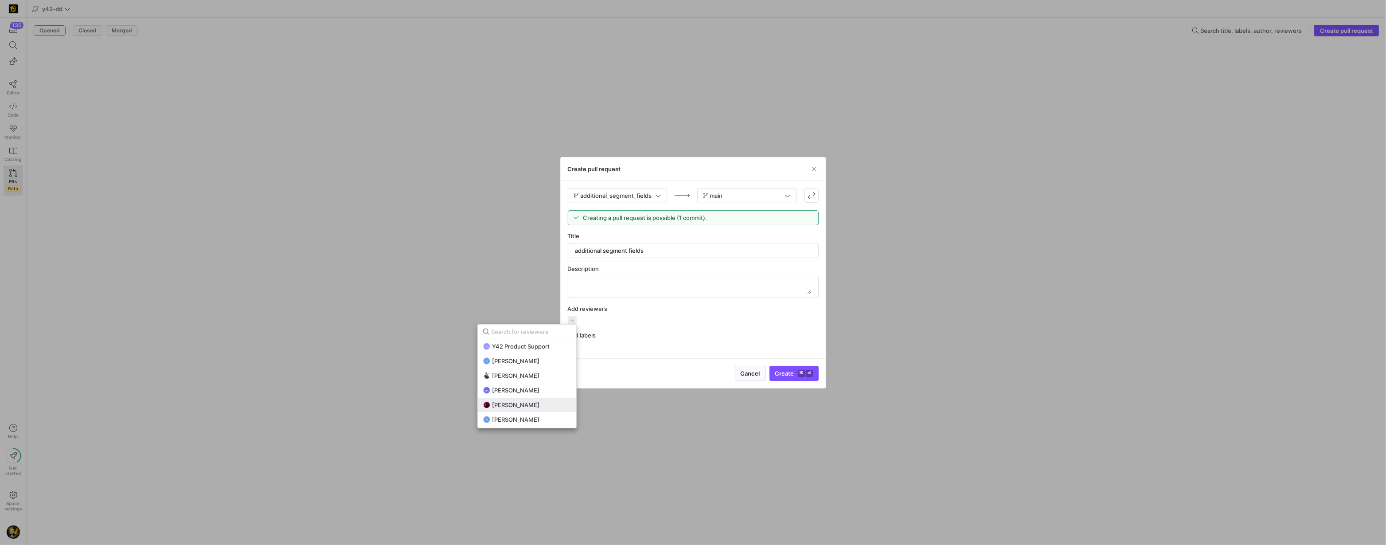
click at [527, 406] on span "[PERSON_NAME]" at bounding box center [515, 404] width 47 height 7
click at [786, 376] on div at bounding box center [693, 272] width 1386 height 545
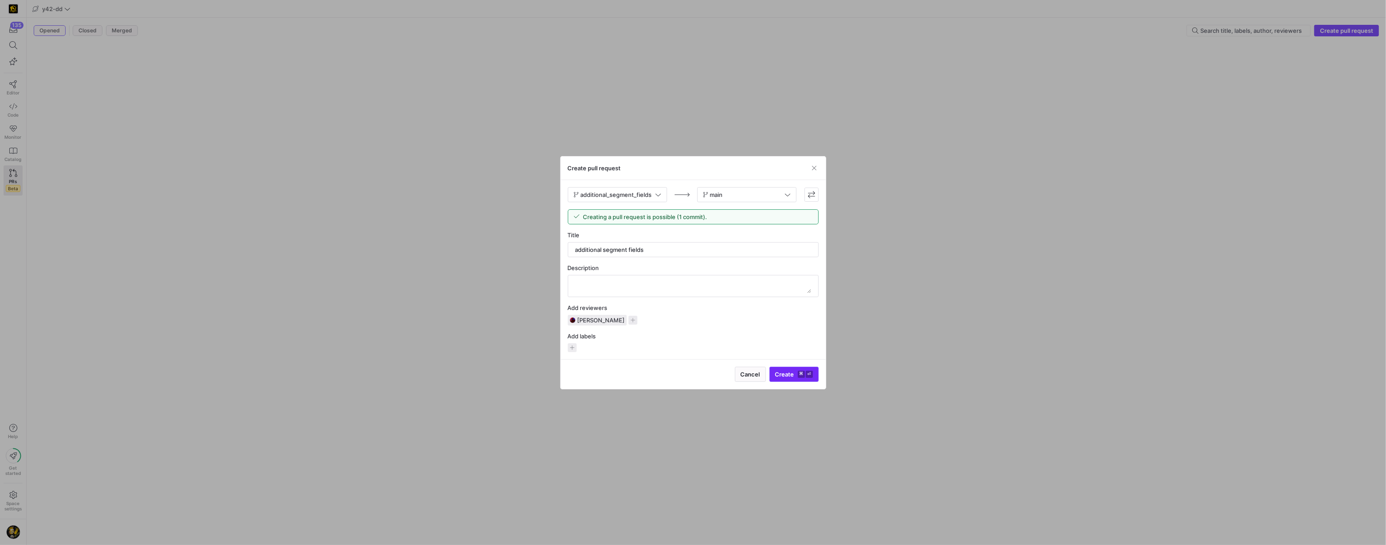
click at [786, 371] on span "Create ⌘ ⏎" at bounding box center [794, 374] width 38 height 7
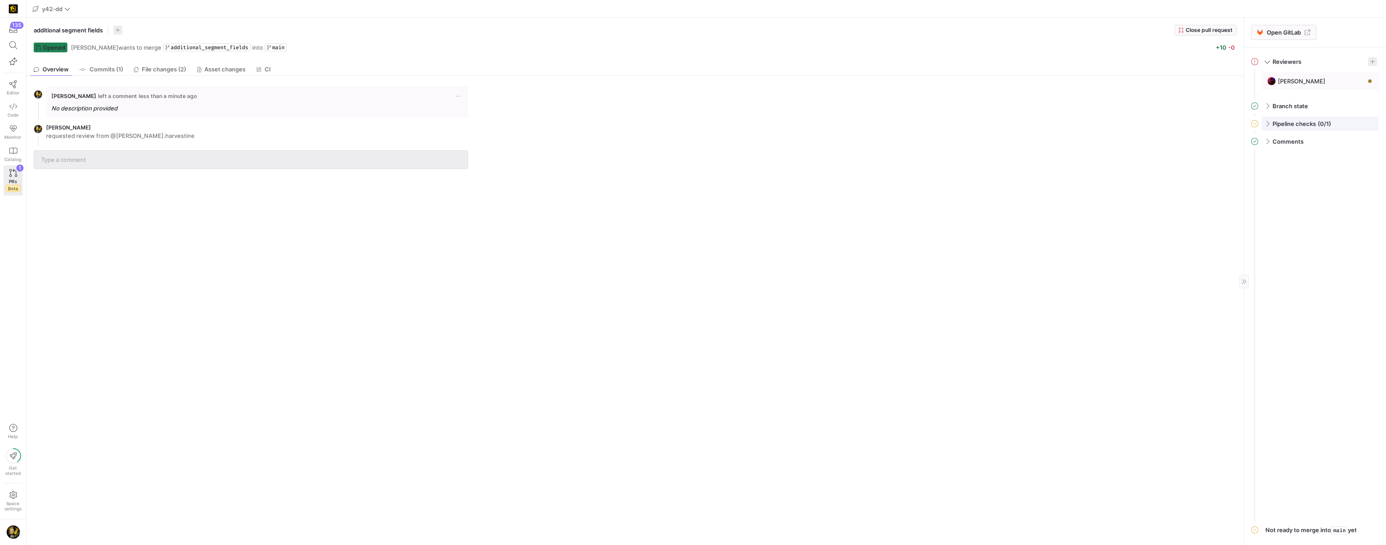
click at [1270, 122] on span at bounding box center [1266, 124] width 7 height 4
click at [1265, 30] on span "Open GitLab" at bounding box center [1284, 32] width 54 height 7
